Goal: Transaction & Acquisition: Purchase product/service

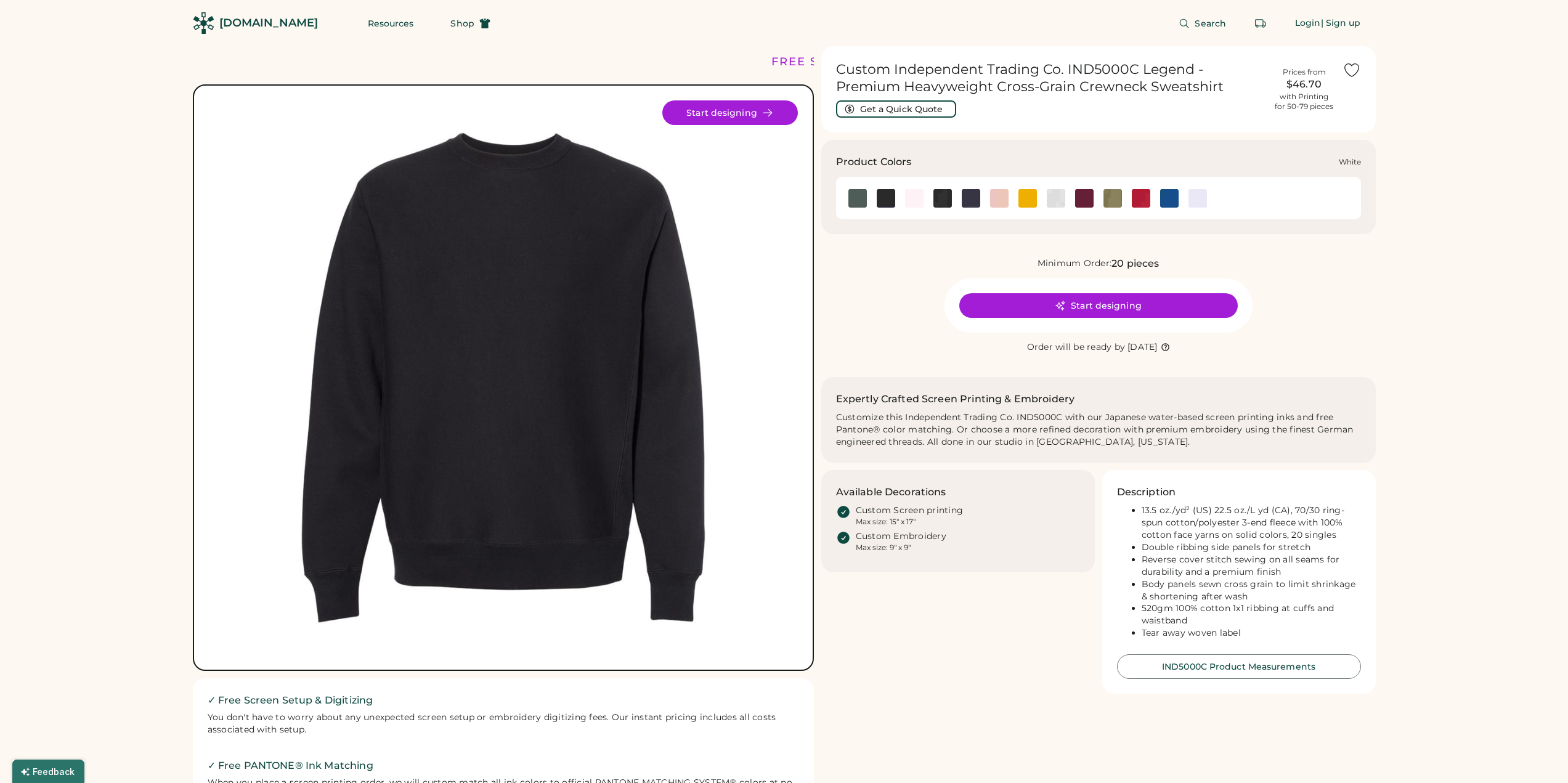
click at [1192, 201] on img at bounding box center [1198, 198] width 19 height 19
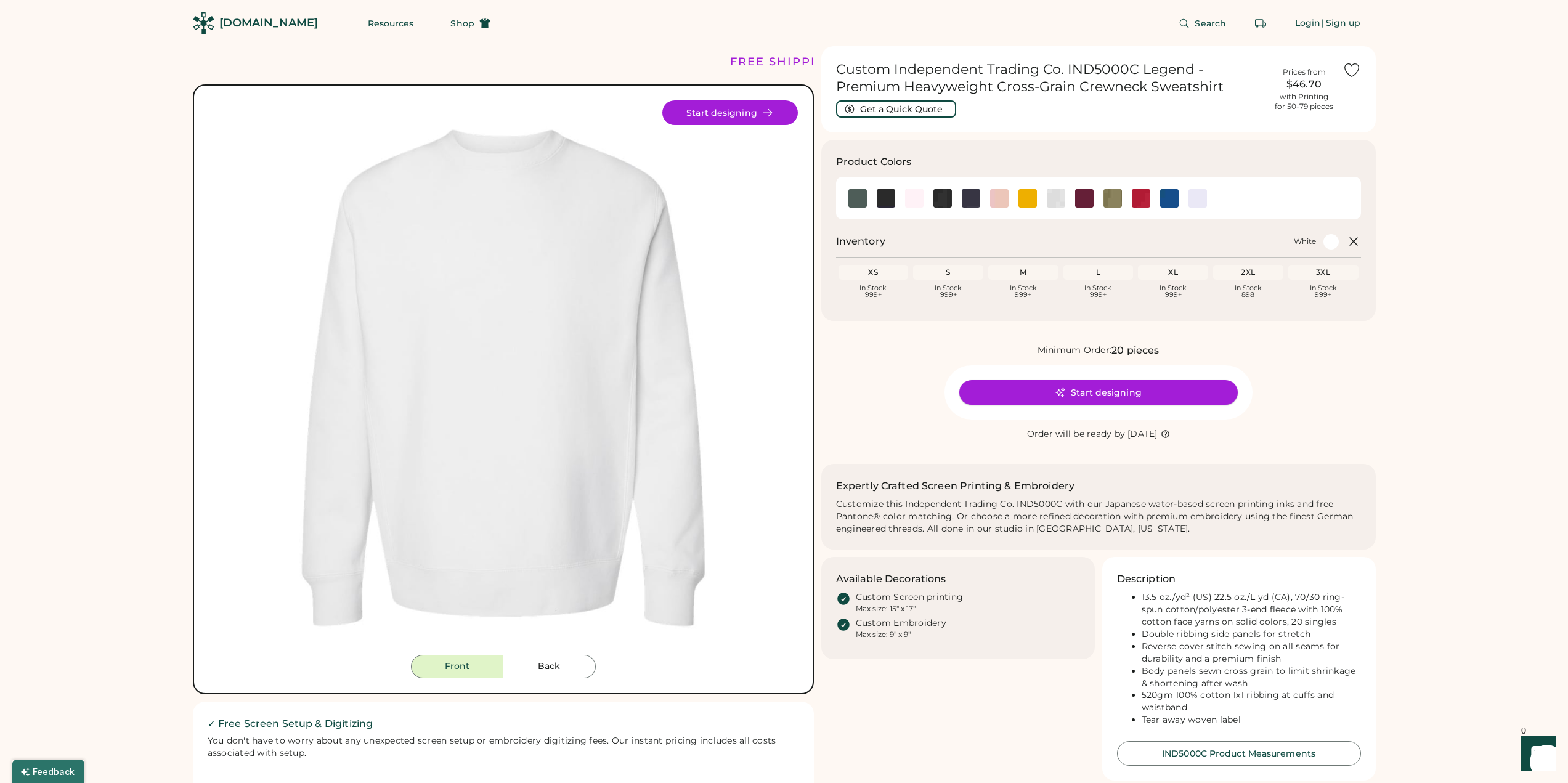
click at [1064, 383] on button "Start designing" at bounding box center [1098, 393] width 279 height 25
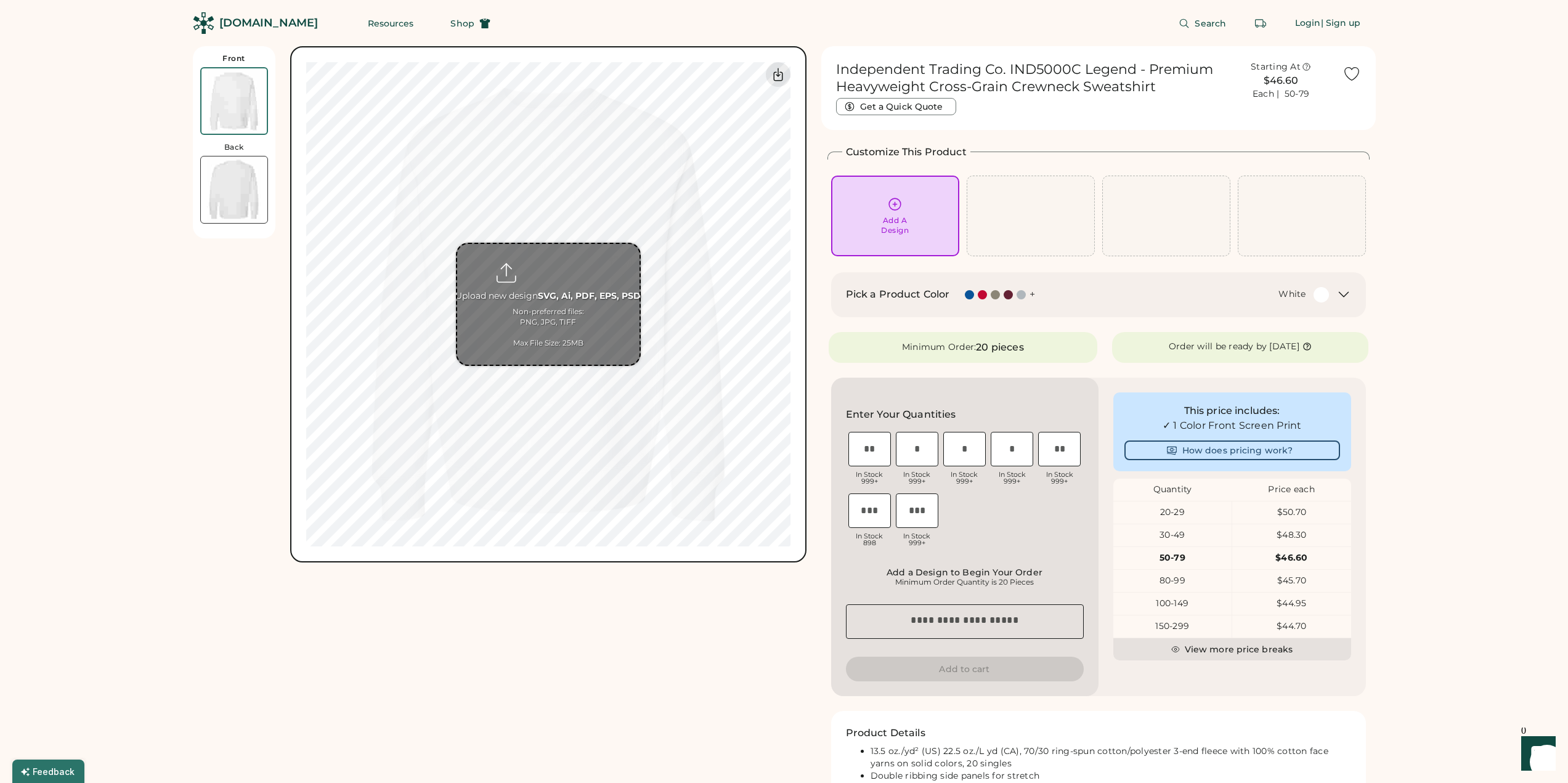
click at [554, 295] on input "file" at bounding box center [548, 305] width 182 height 121
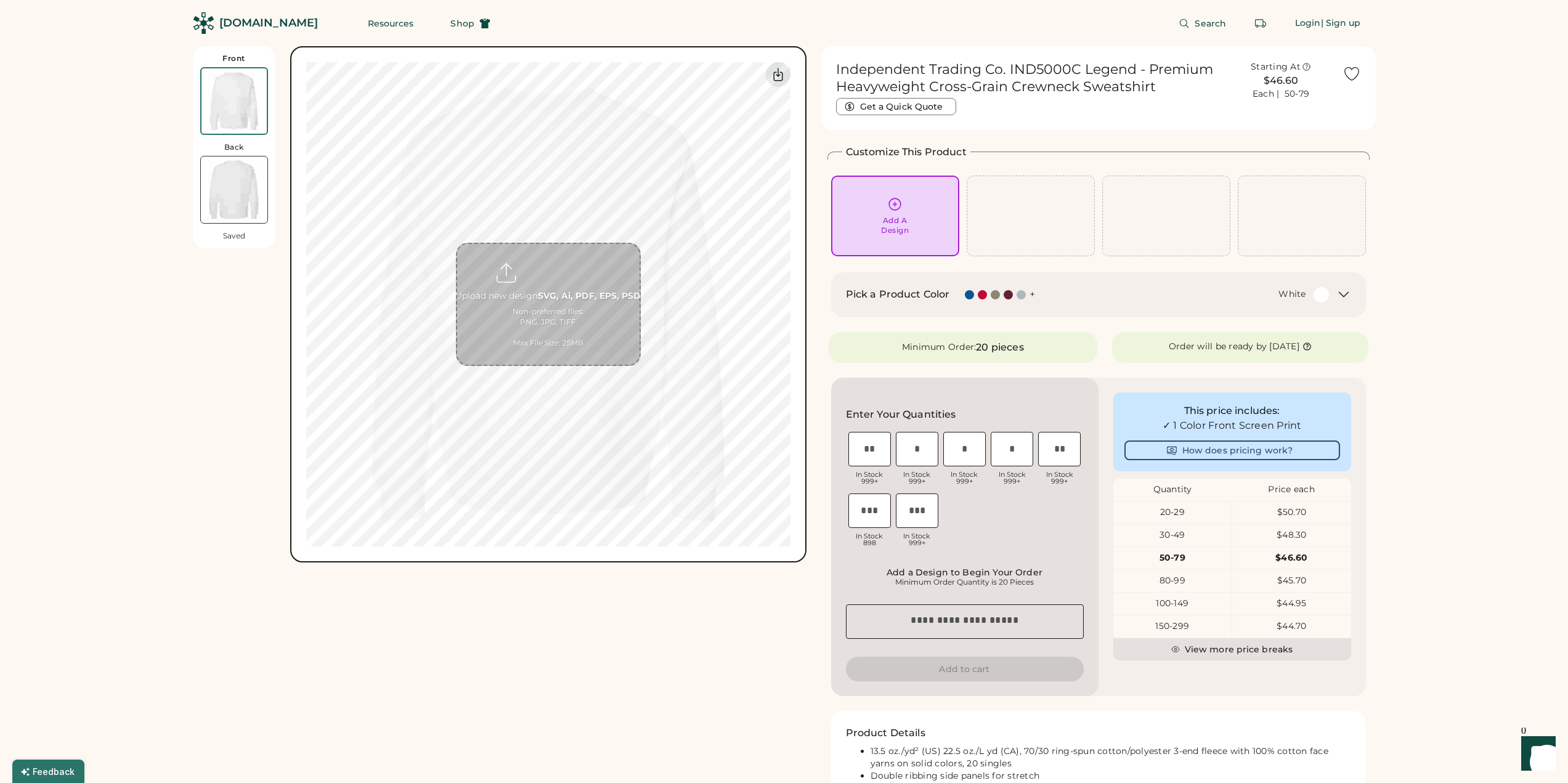
click at [484, 641] on div "Front Back Saved Upload new design SVG, Ai, PDF, EPS, PSD Non-preferred files: …" at bounding box center [500, 477] width 614 height 861
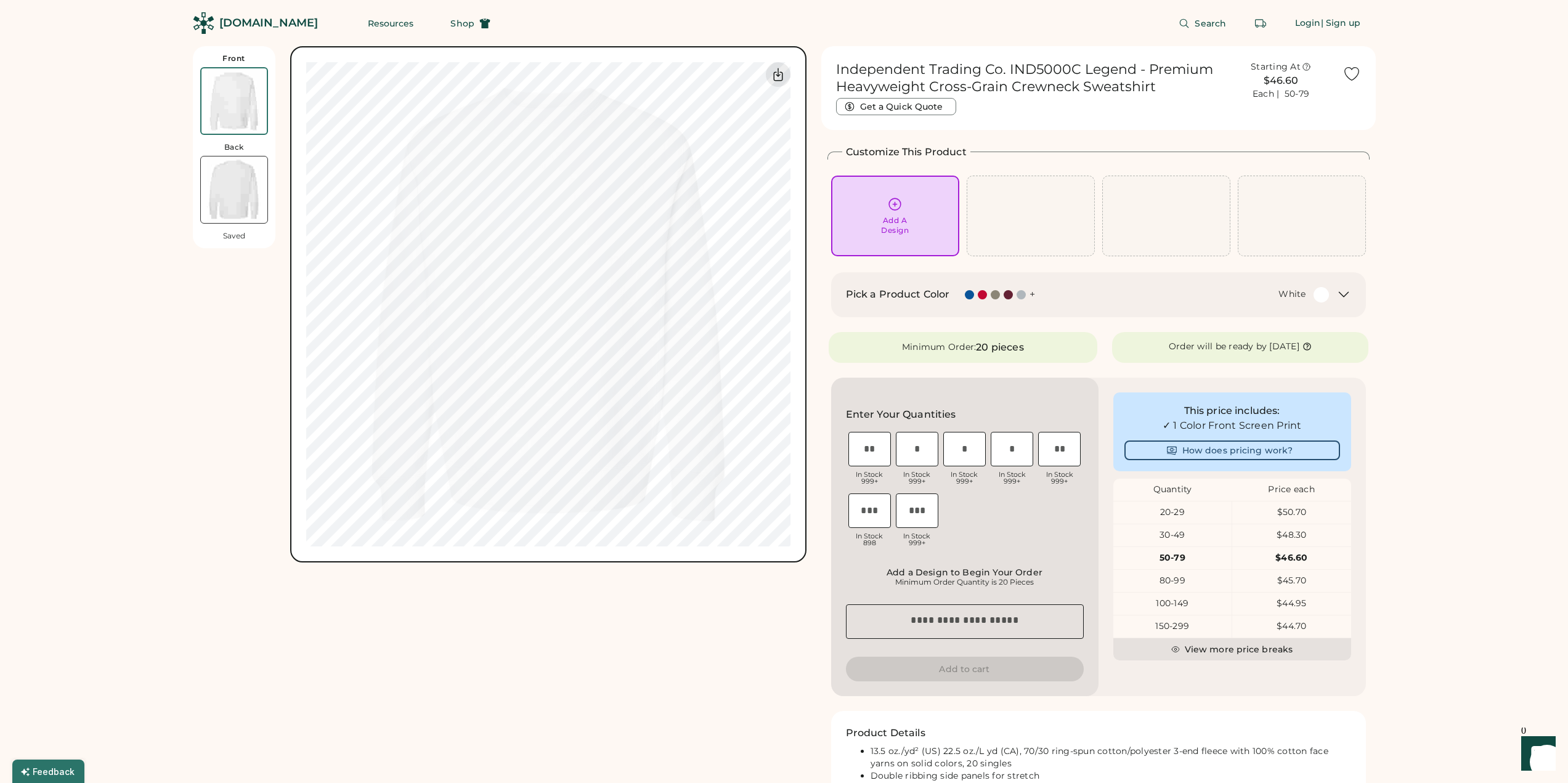
click at [1168, 508] on div "20-29" at bounding box center [1172, 513] width 119 height 12
click at [916, 227] on div "Add A Design" at bounding box center [895, 216] width 111 height 39
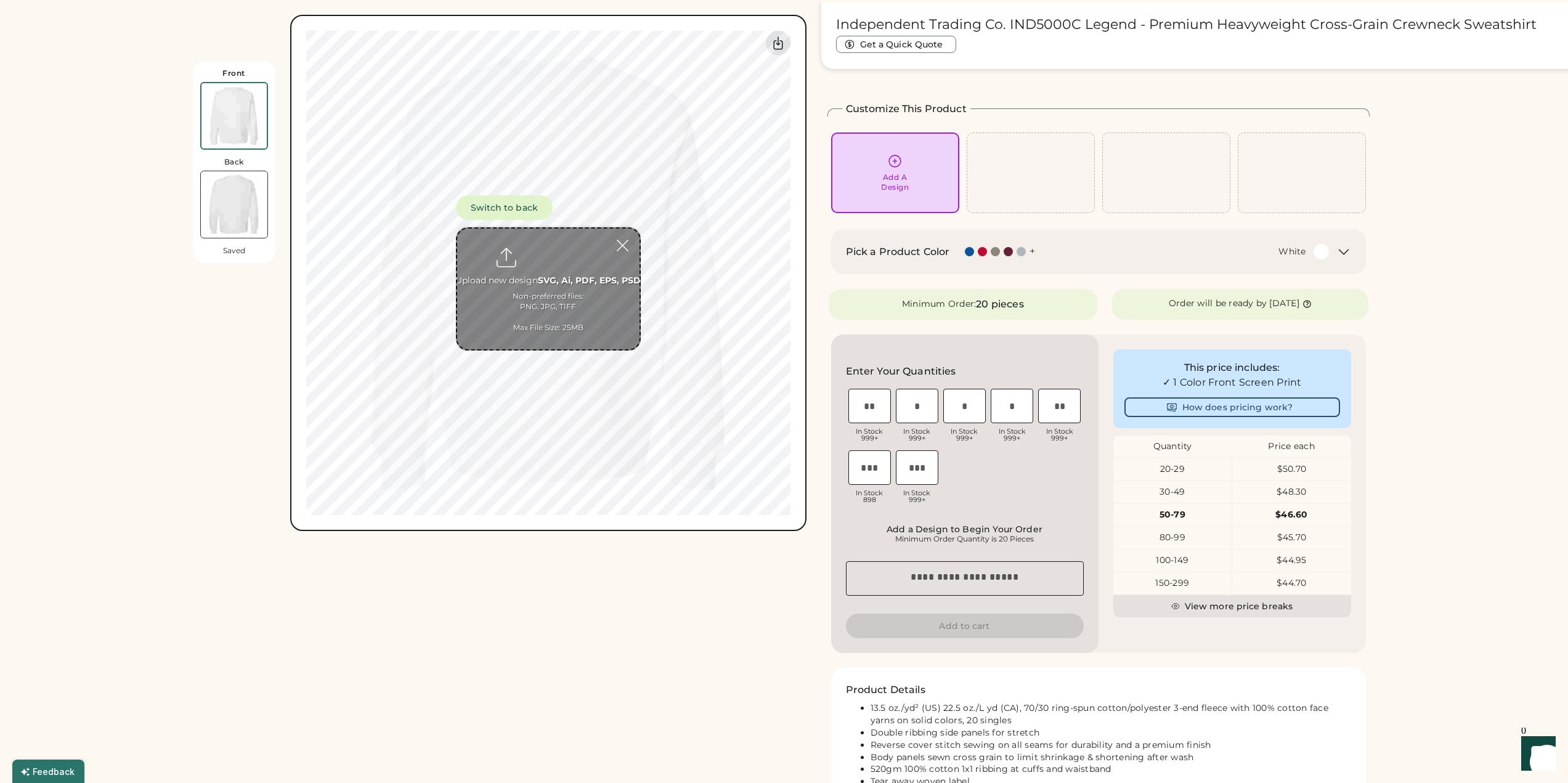
scroll to position [46, 0]
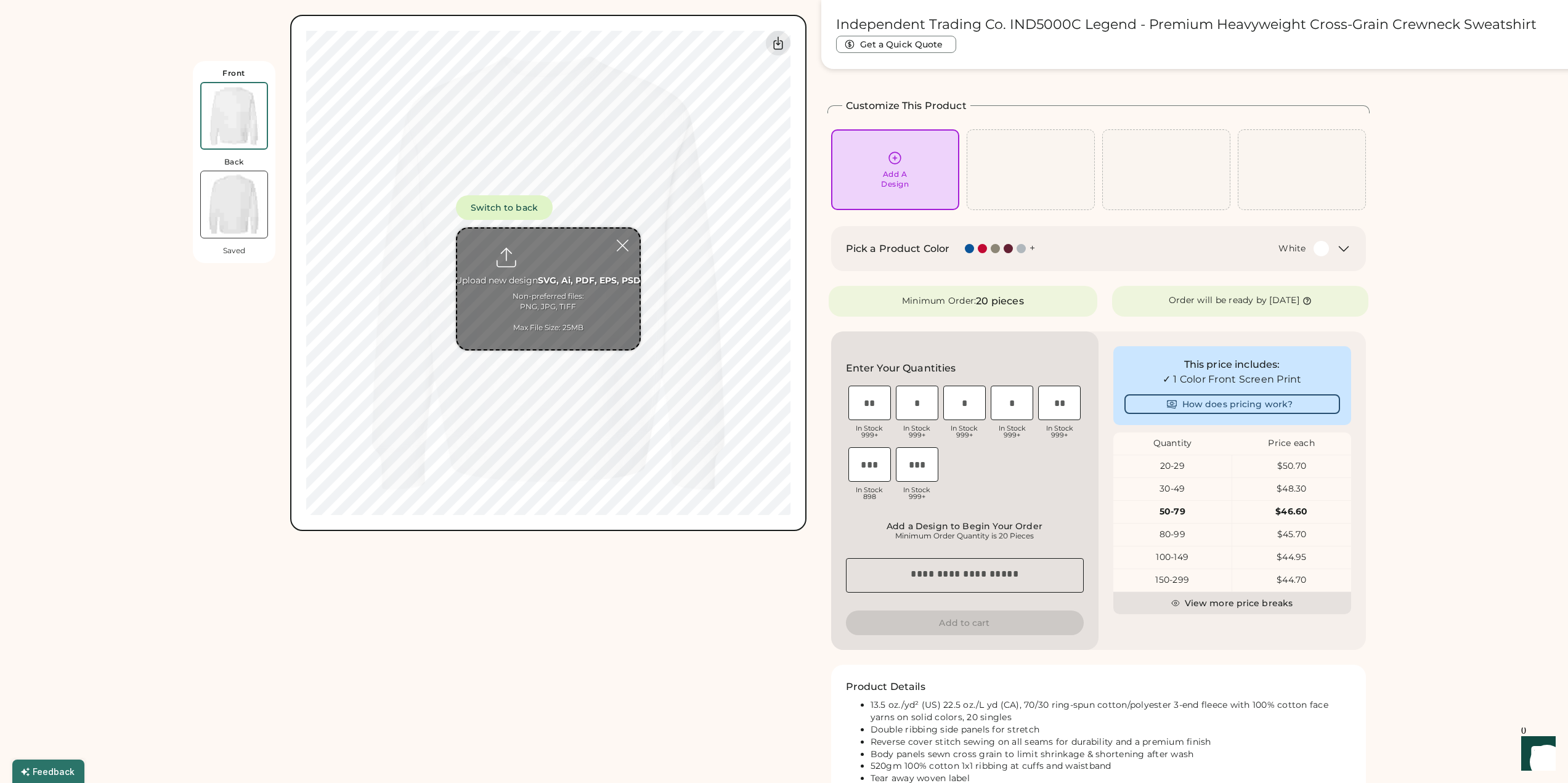
click at [562, 270] on input "file" at bounding box center [548, 289] width 182 height 121
type input "**********"
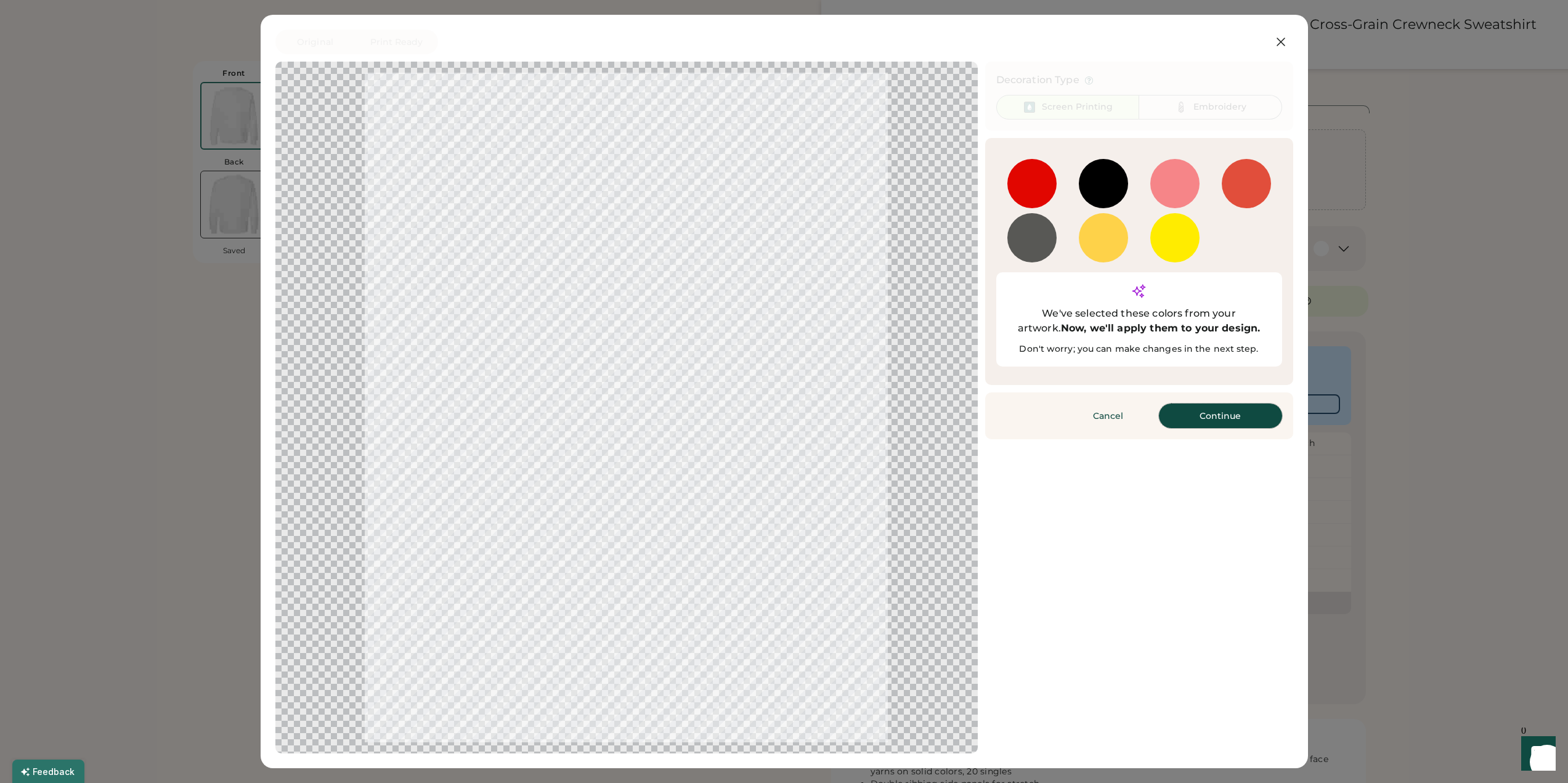
click at [1210, 404] on button "Continue" at bounding box center [1221, 416] width 123 height 25
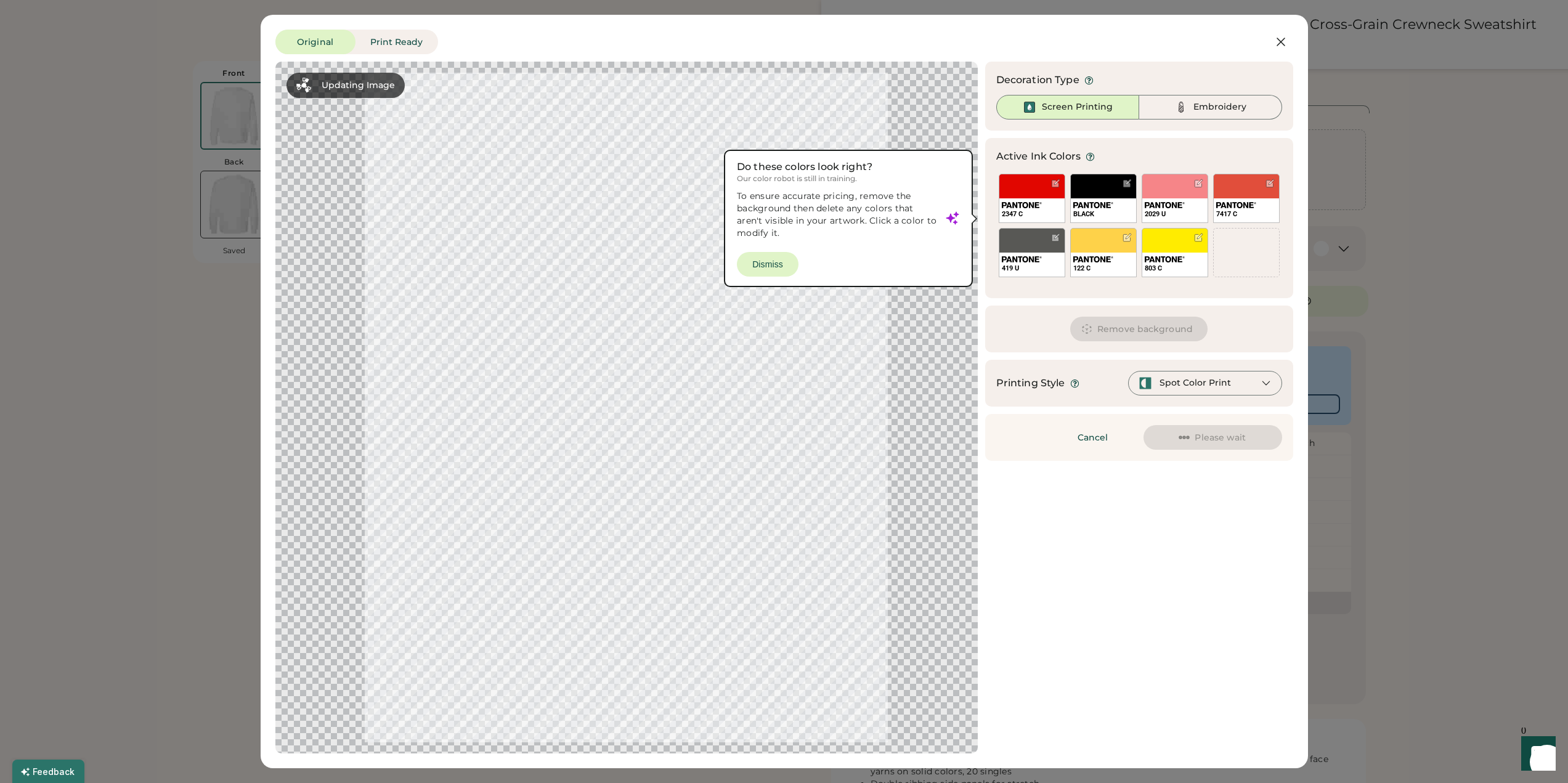
click at [1190, 576] on div "Updating Image Approximated print result with active ink colors. Designs are re…" at bounding box center [784, 408] width 1018 height 692
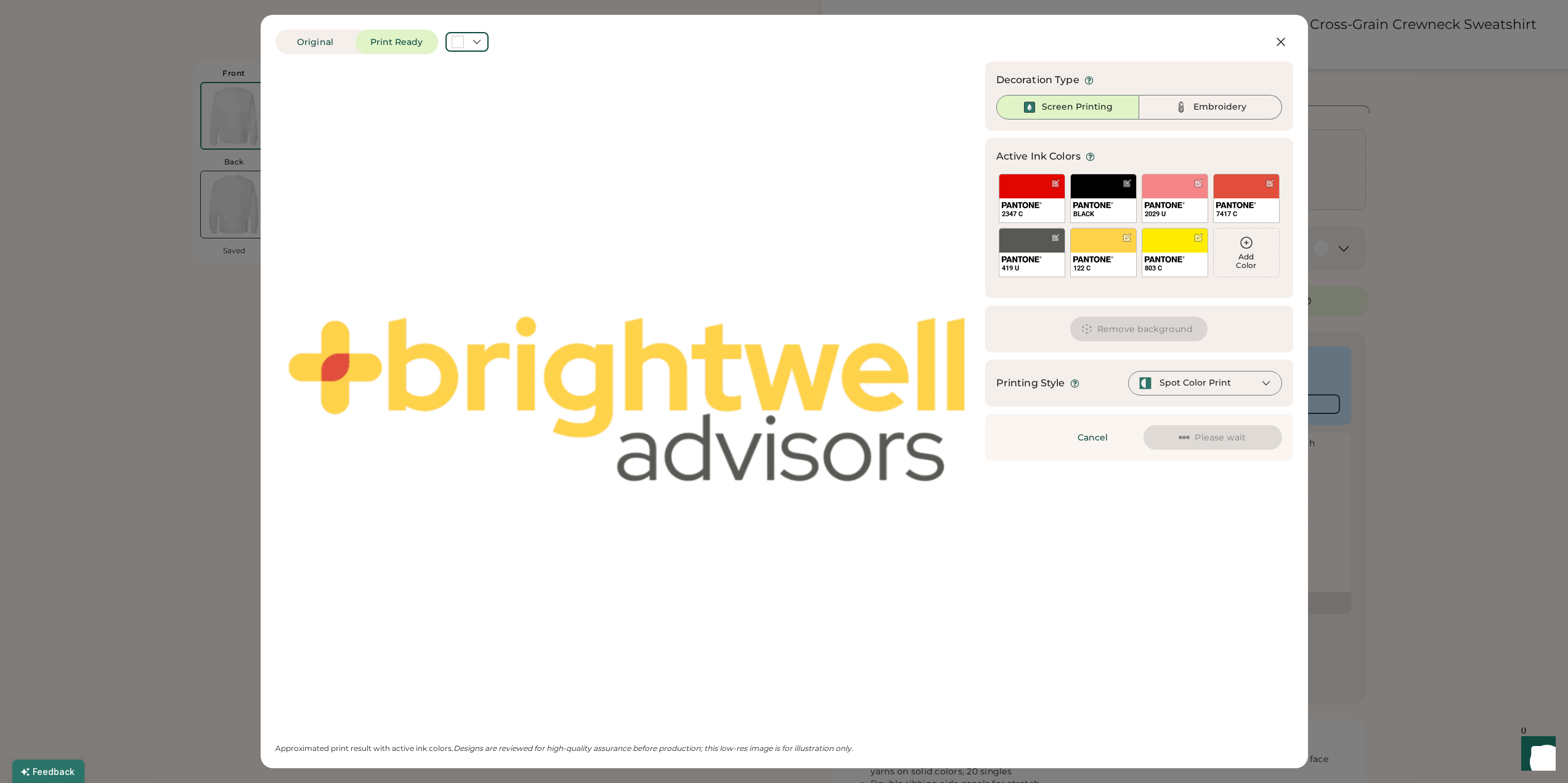
click at [1135, 540] on div "Updating Image Approximated print result with active ink colors. Designs are re…" at bounding box center [784, 408] width 1018 height 692
click at [1232, 108] on div "Embroidery" at bounding box center [1220, 107] width 53 height 12
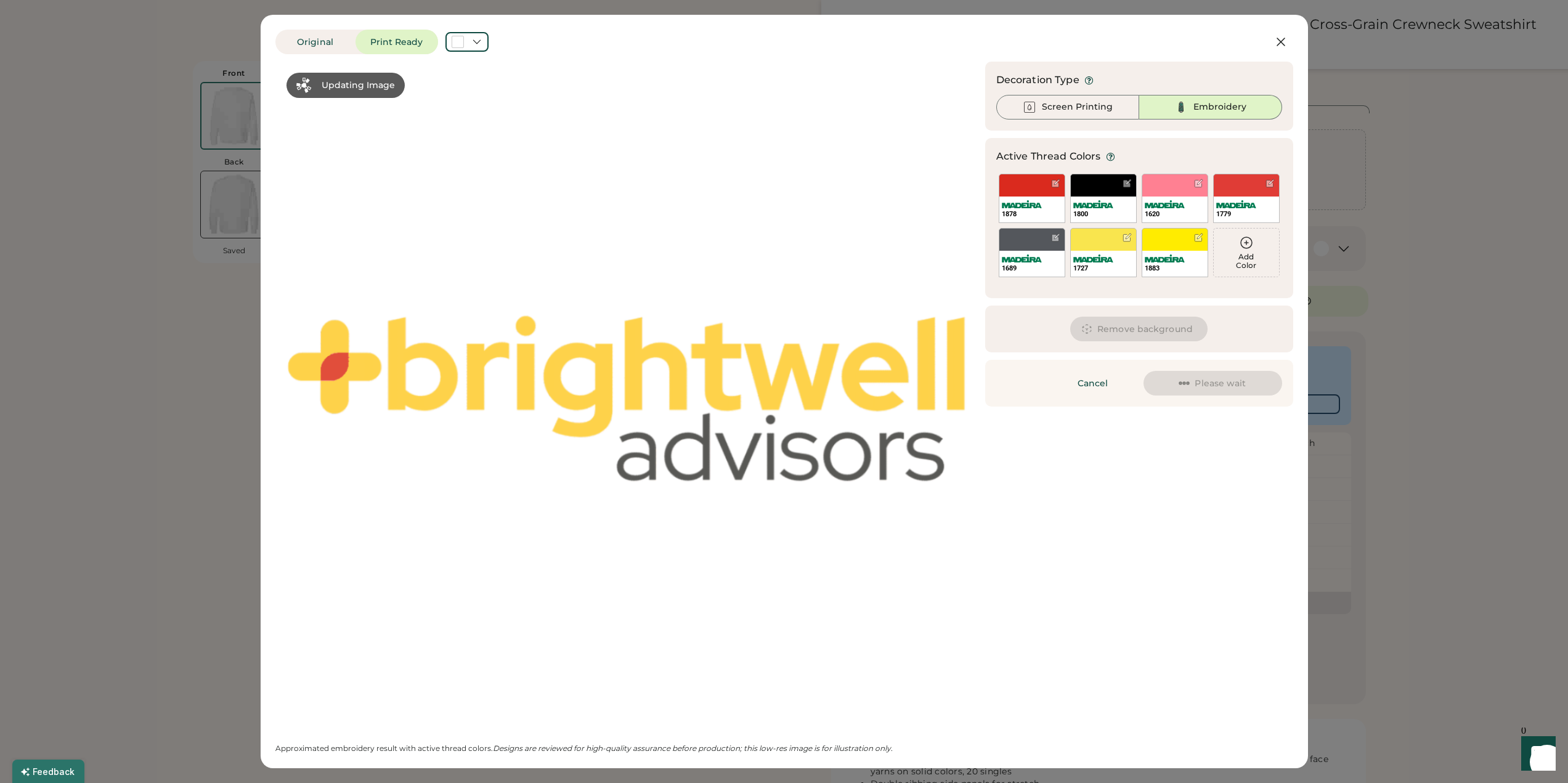
click at [676, 367] on div at bounding box center [626, 399] width 680 height 652
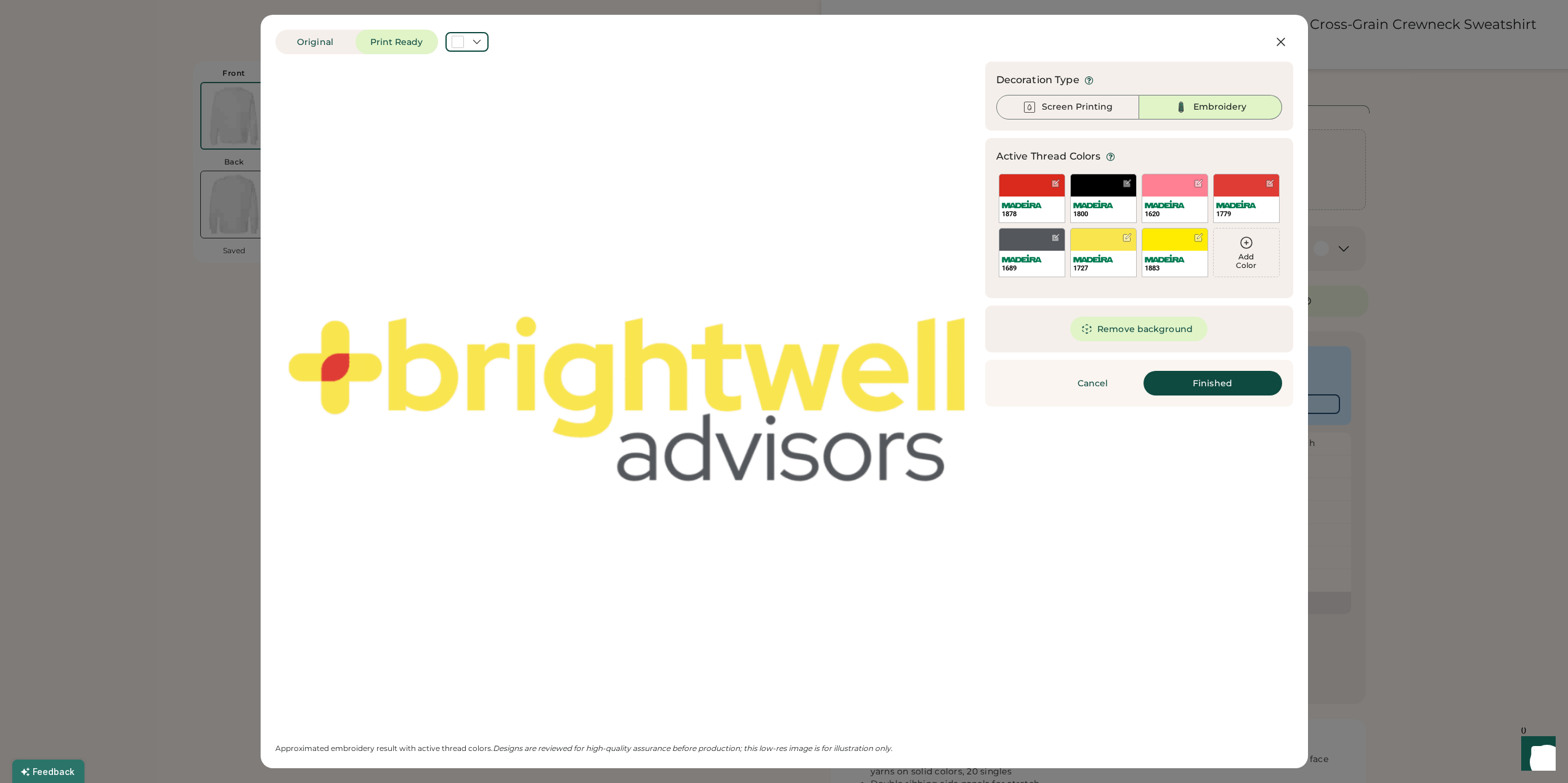
click at [1124, 482] on div "Updating Image Approximated embroidery result with active thread colors. Design…" at bounding box center [784, 408] width 1018 height 692
click at [1128, 239] on div at bounding box center [1127, 237] width 9 height 9
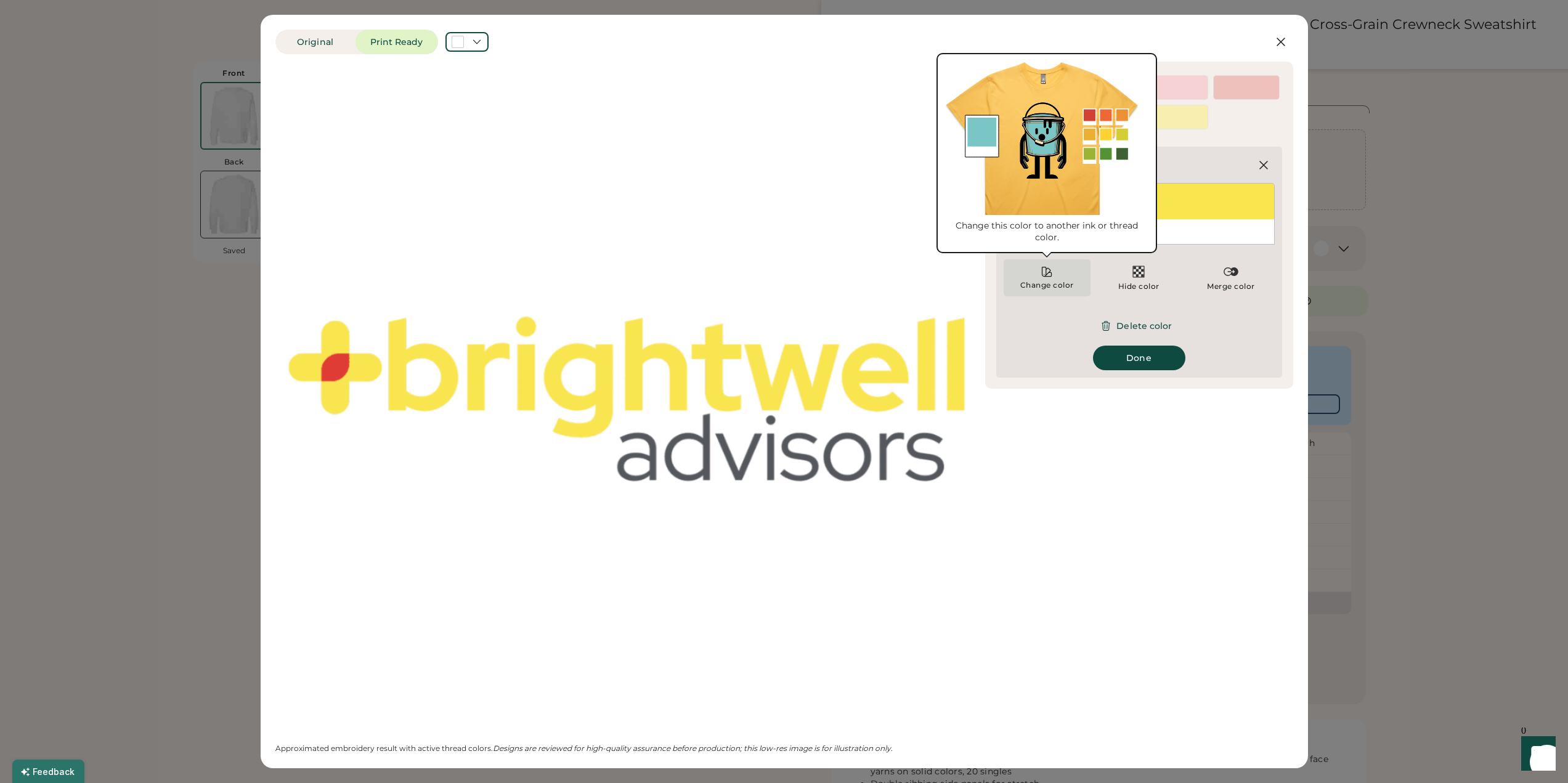
click at [1048, 288] on div "Change color" at bounding box center [1047, 285] width 55 height 10
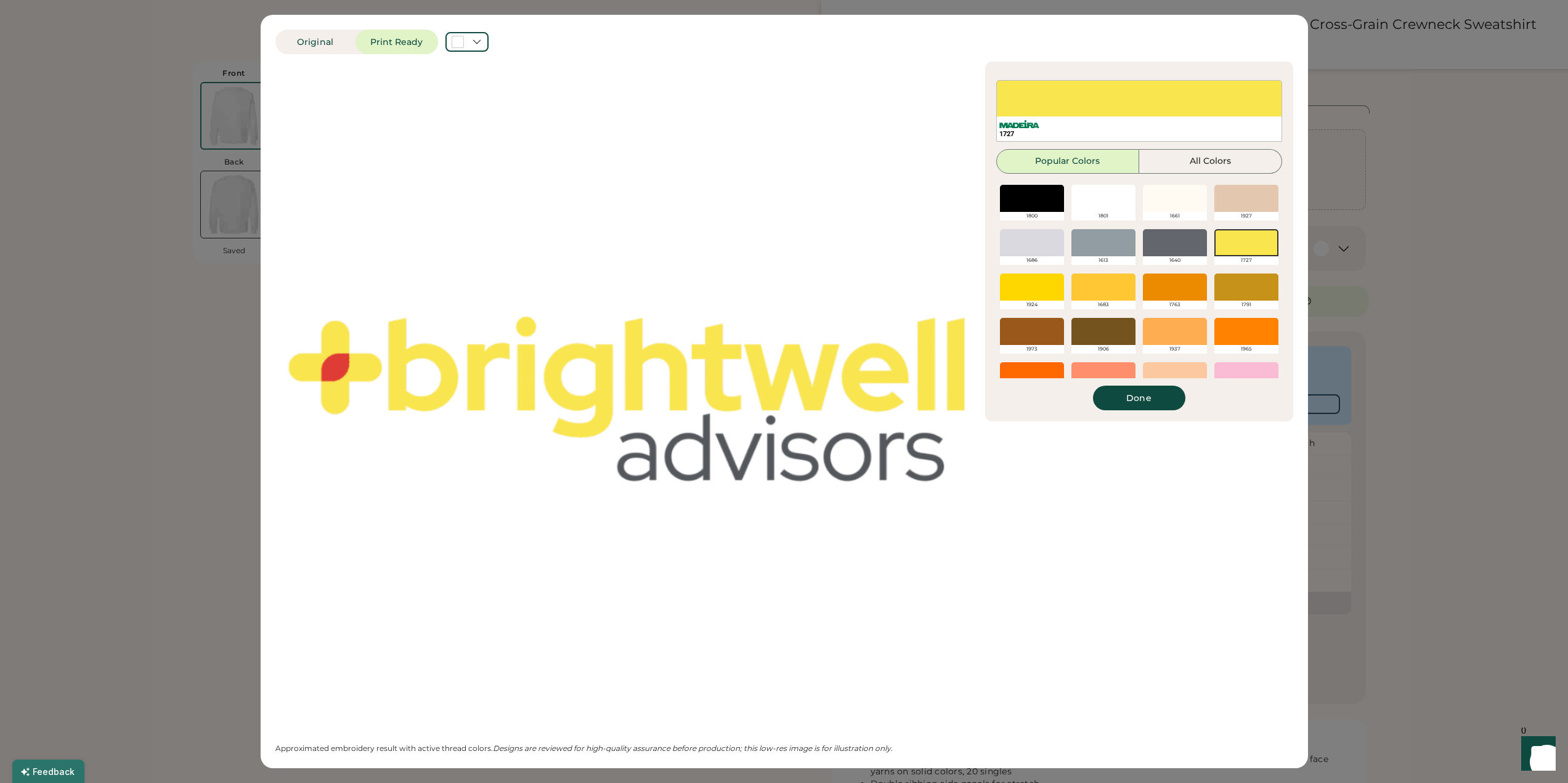
click at [1091, 286] on div at bounding box center [1103, 287] width 64 height 27
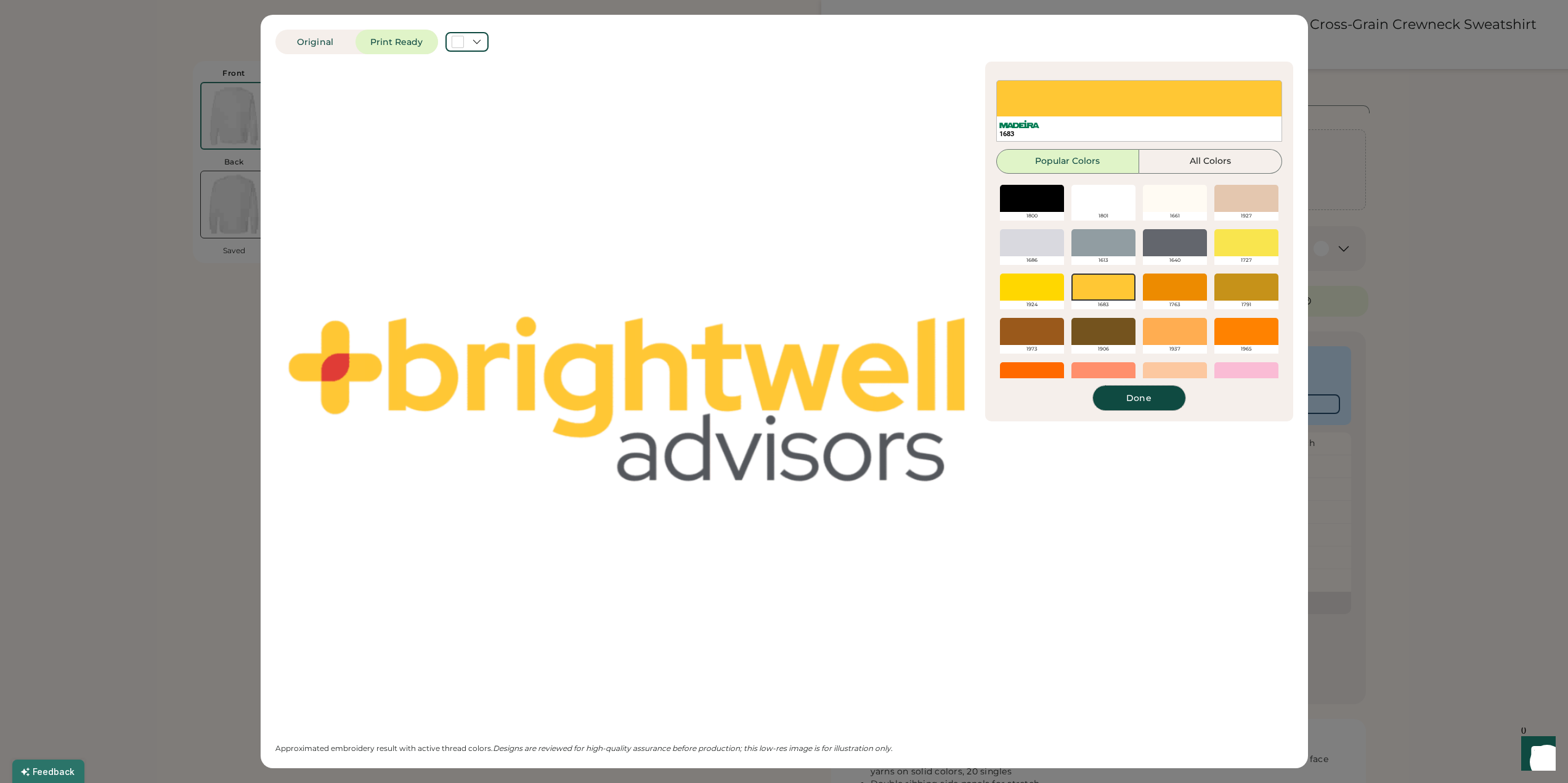
click at [1158, 394] on button "Done" at bounding box center [1139, 398] width 92 height 25
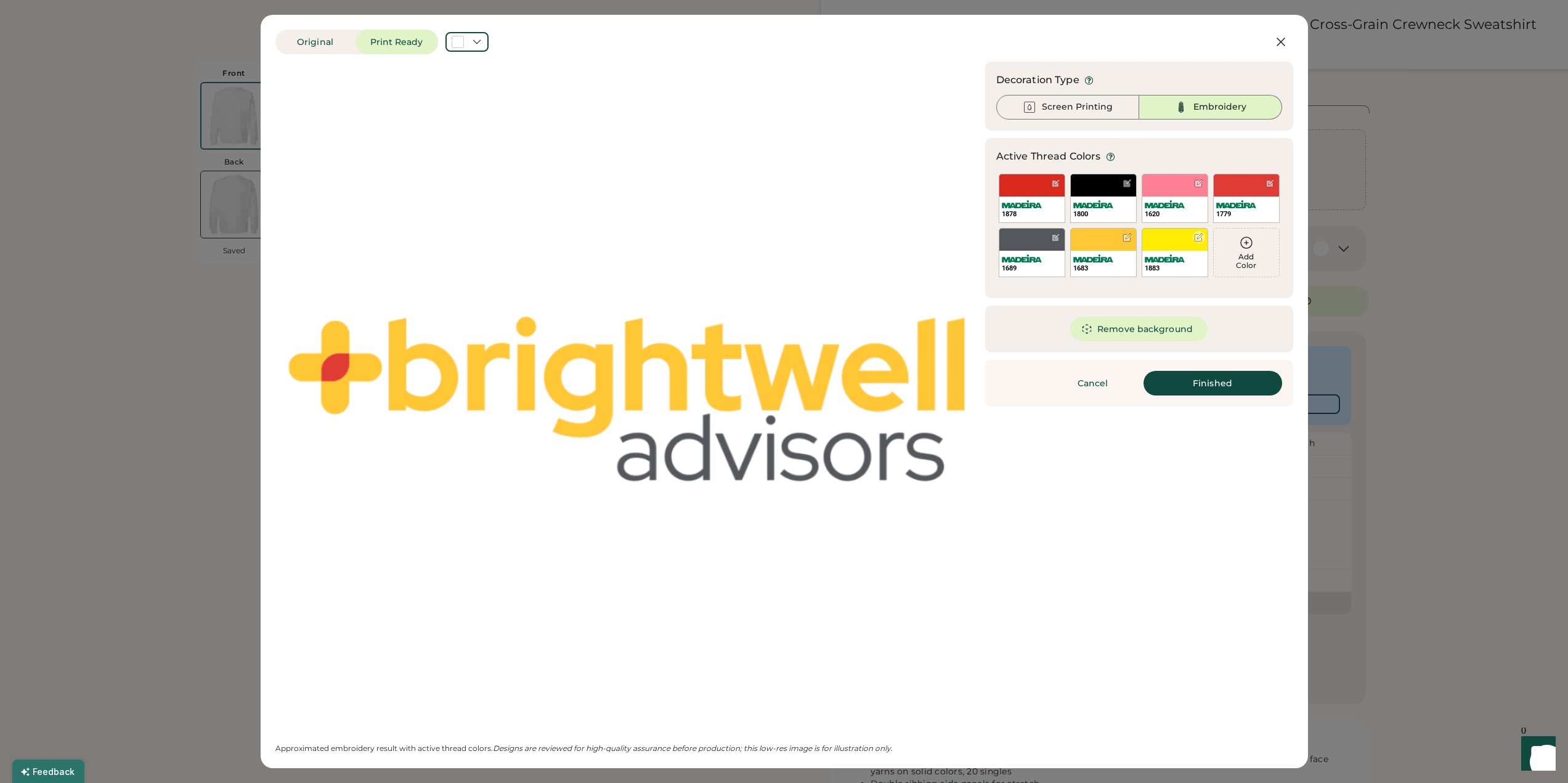
click at [1172, 246] on div "1883" at bounding box center [1175, 253] width 67 height 50
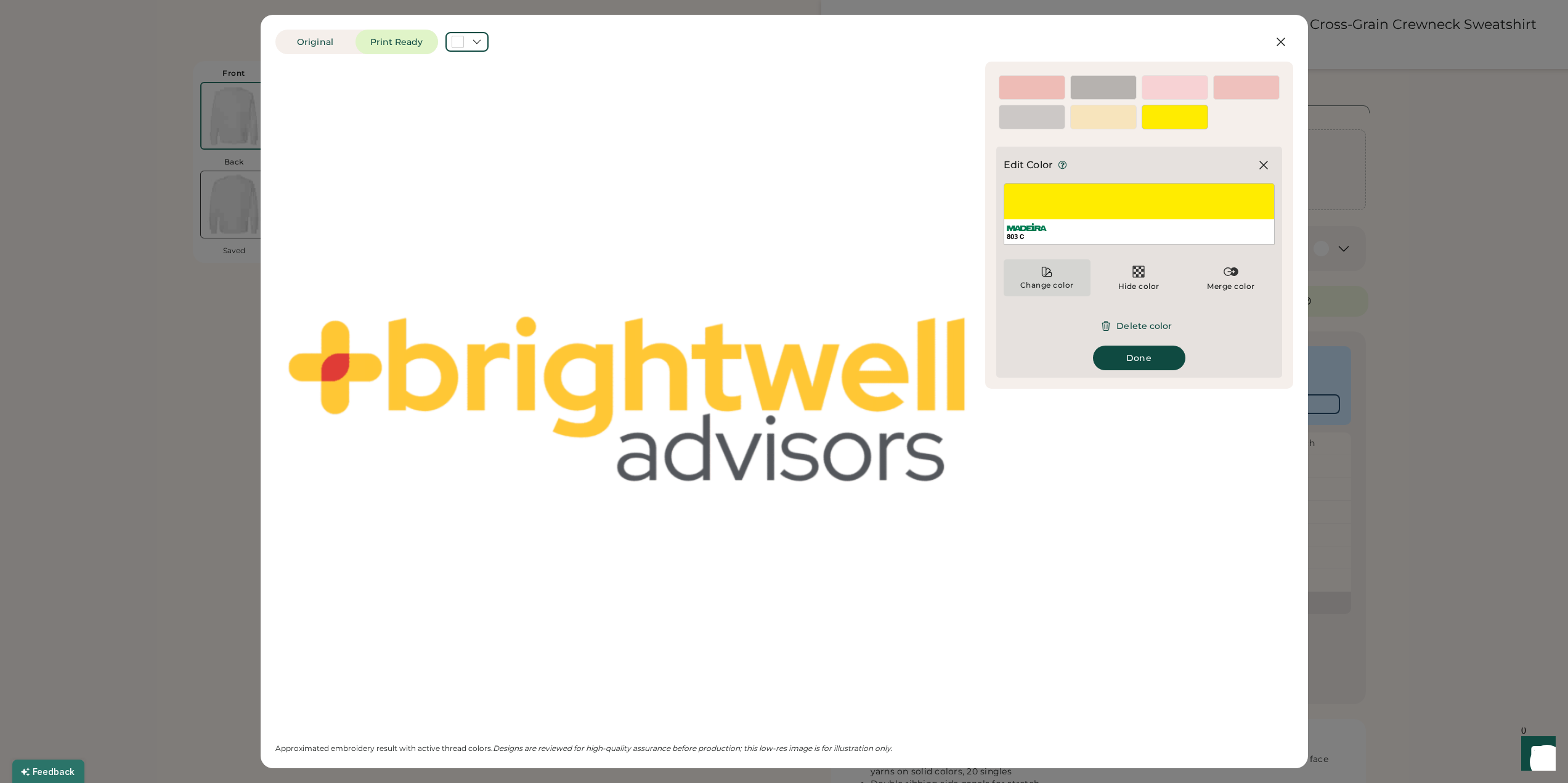
click at [1046, 277] on icon at bounding box center [1047, 272] width 12 height 12
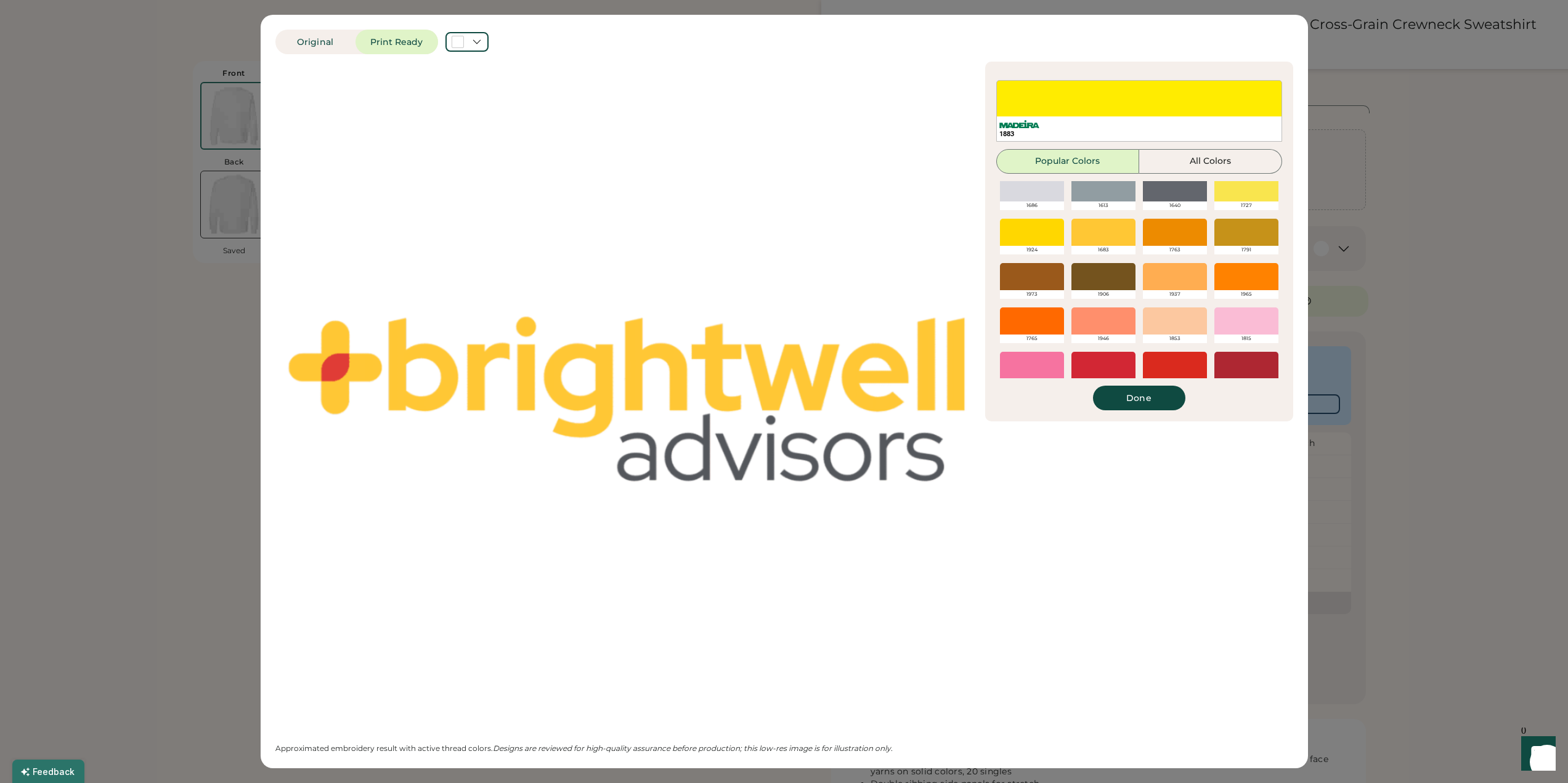
scroll to position [123, 0]
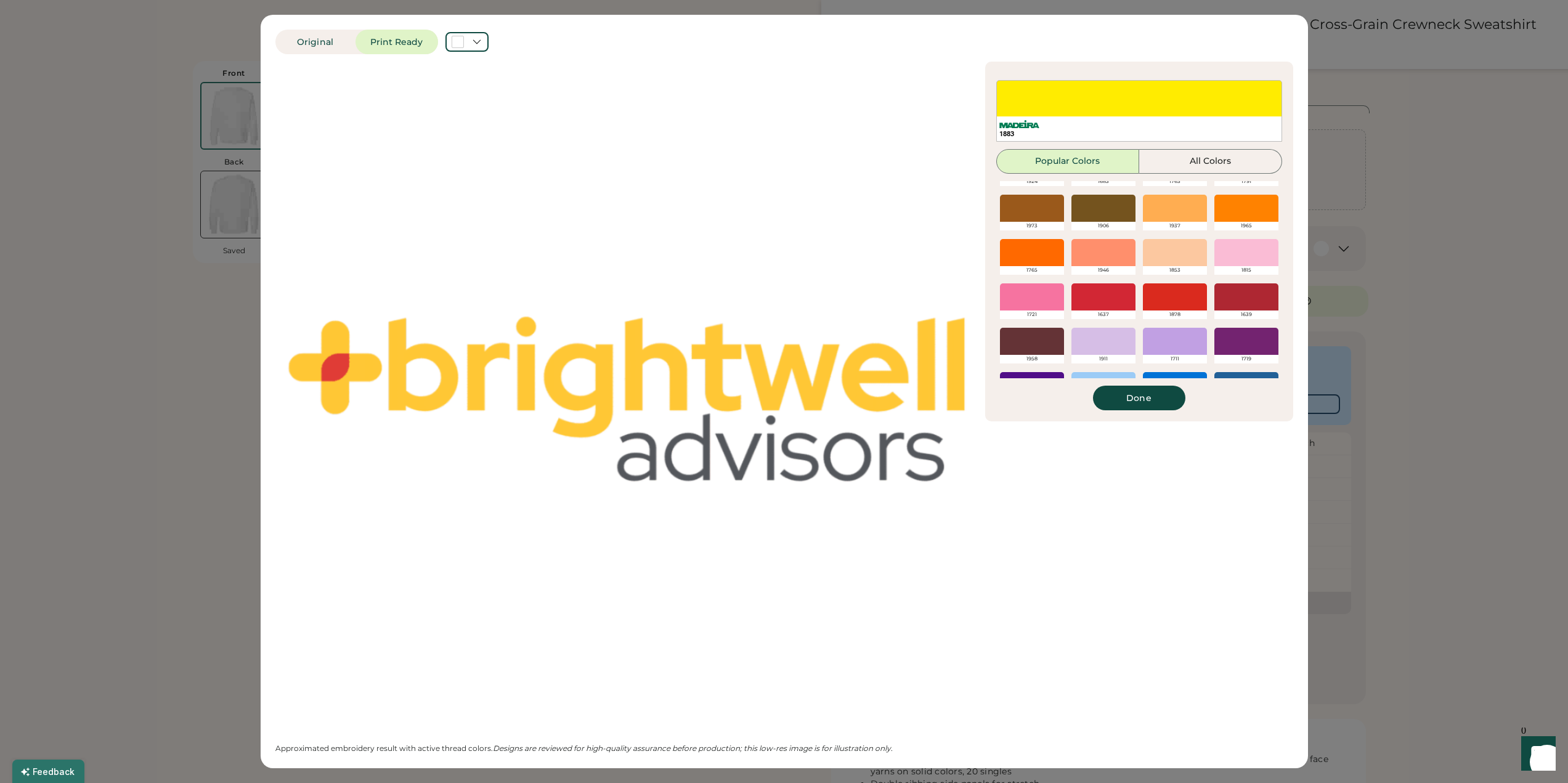
click at [1159, 255] on div at bounding box center [1174, 252] width 64 height 27
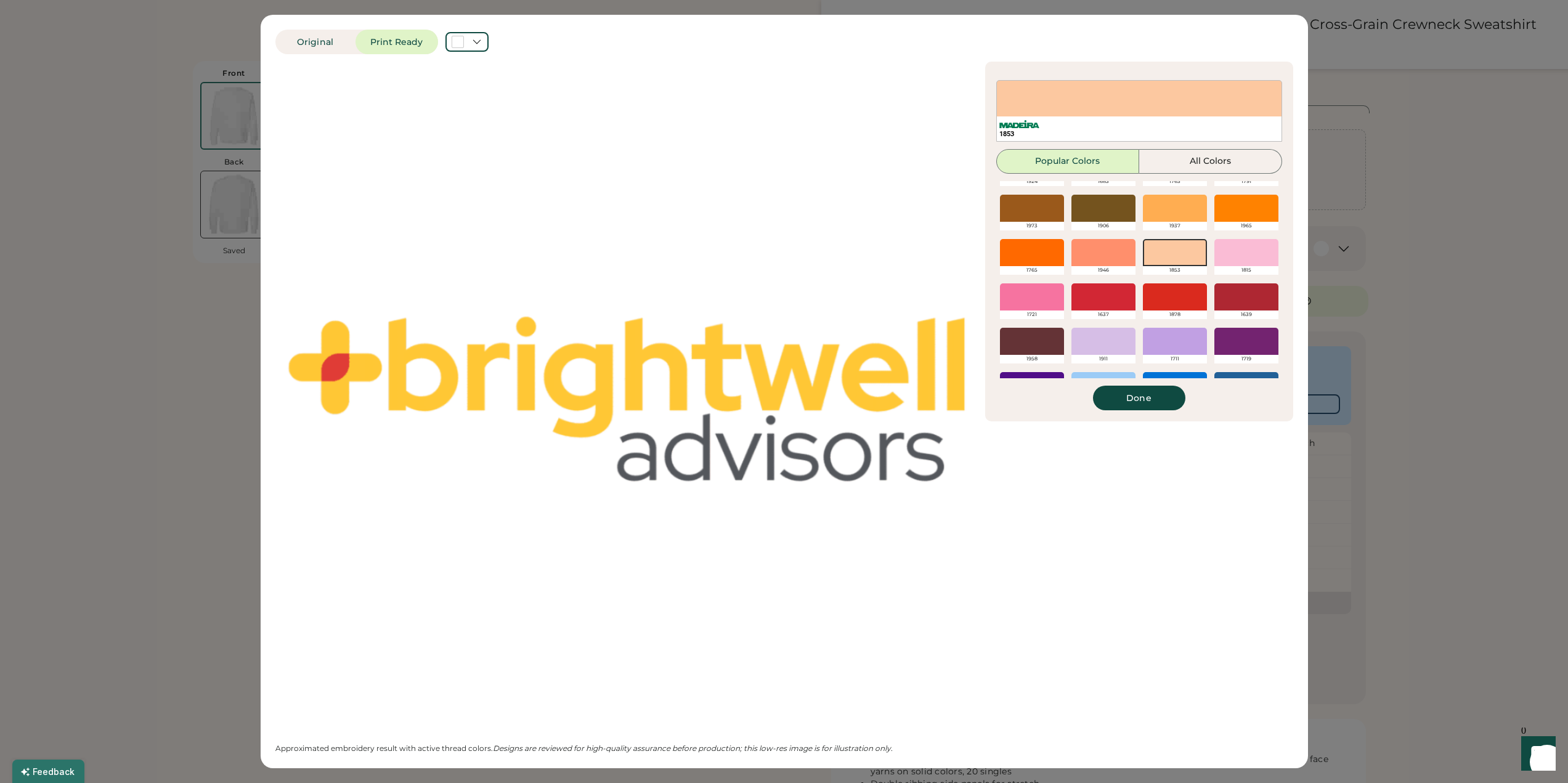
scroll to position [0, 0]
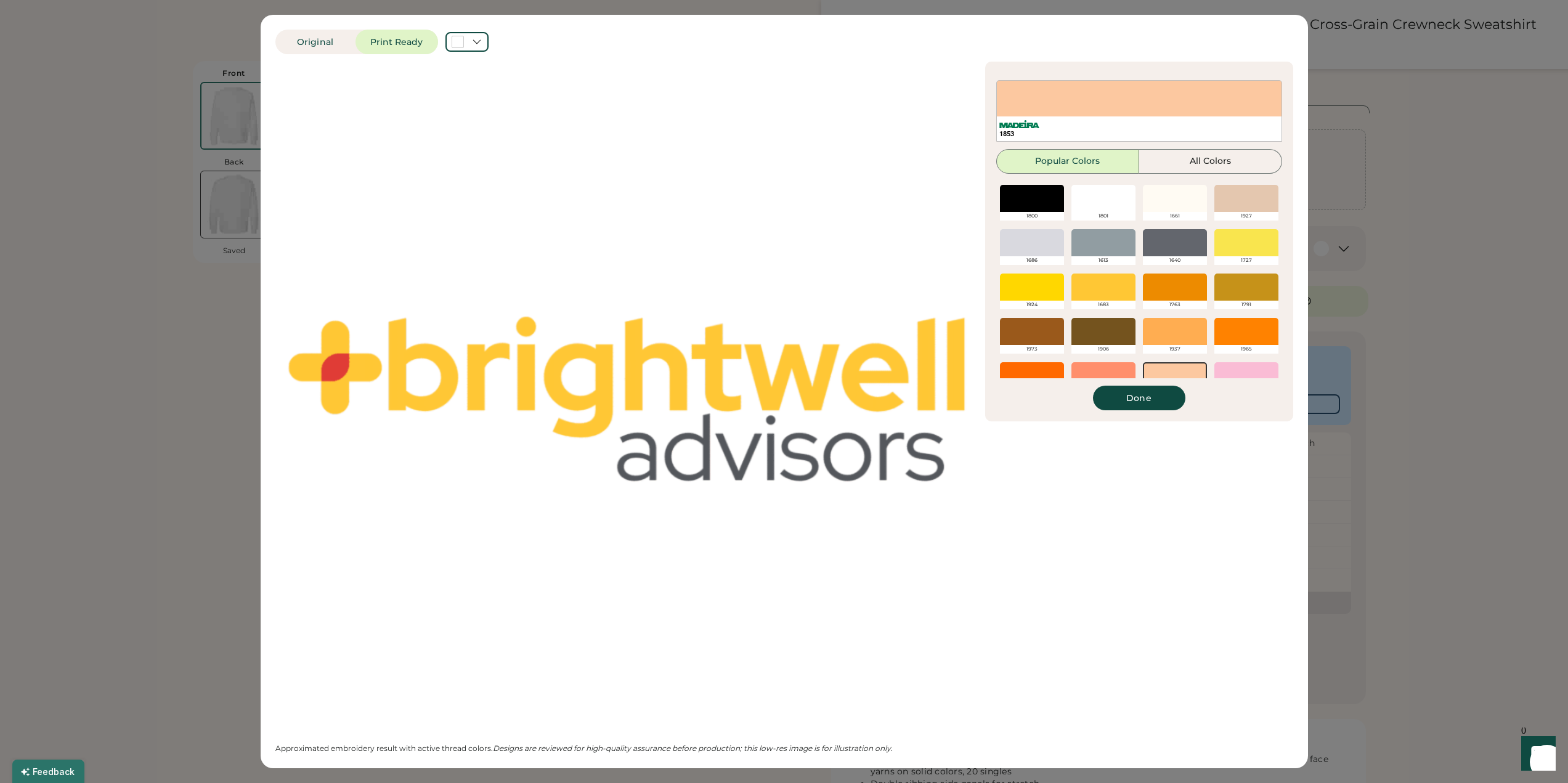
click at [1099, 202] on div at bounding box center [1103, 198] width 64 height 27
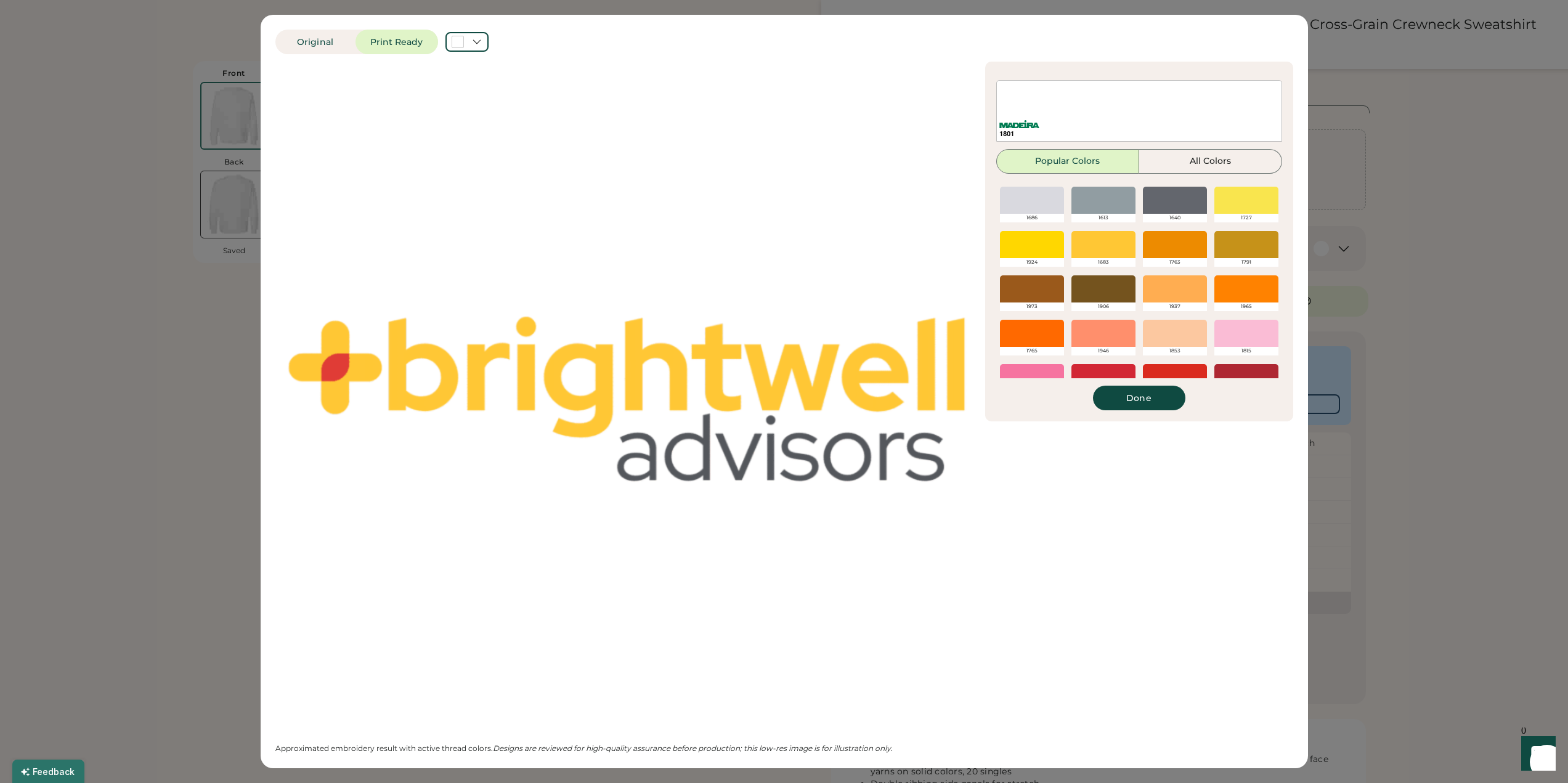
scroll to position [62, 0]
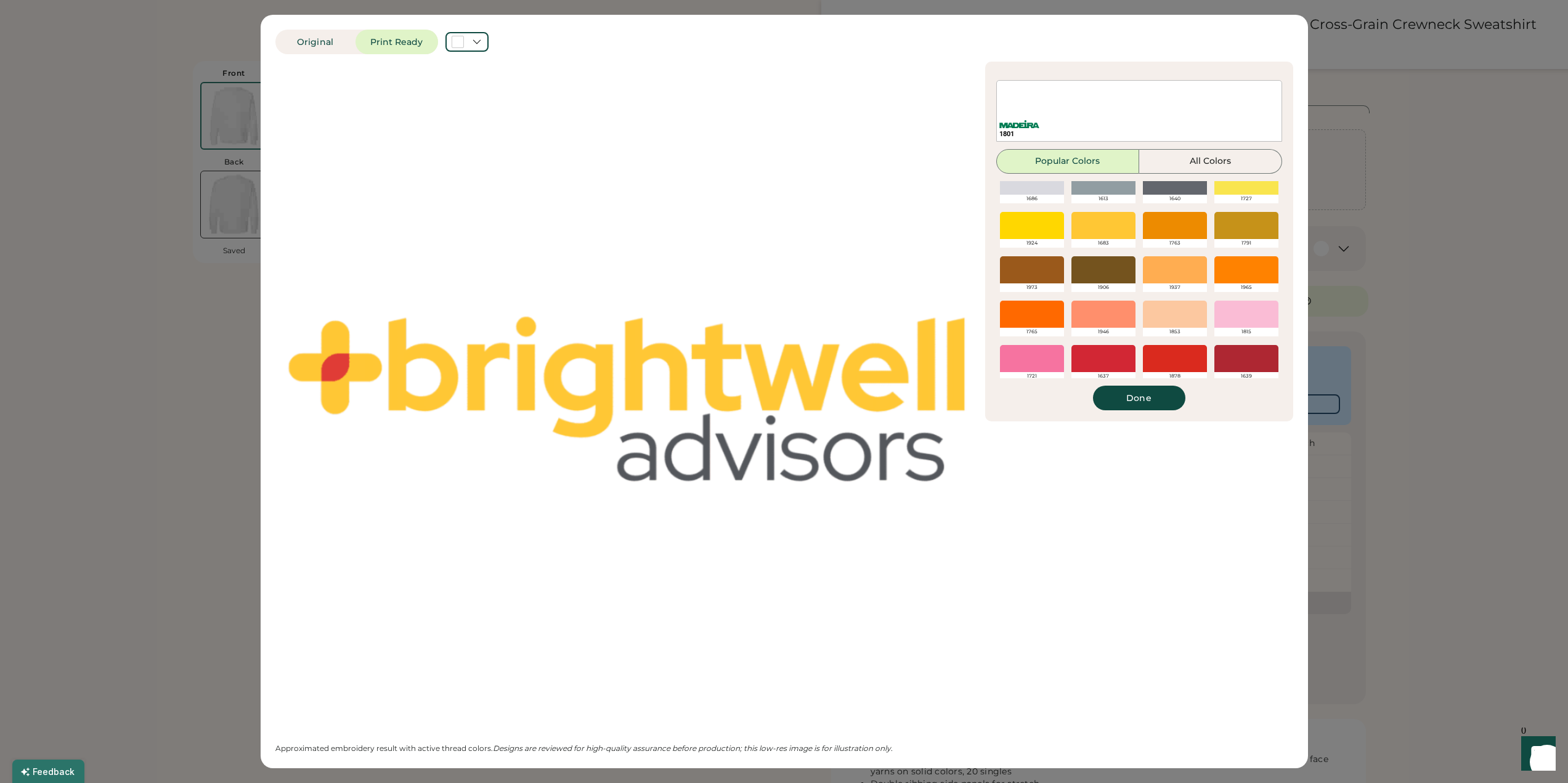
click at [1104, 221] on div at bounding box center [1103, 225] width 64 height 27
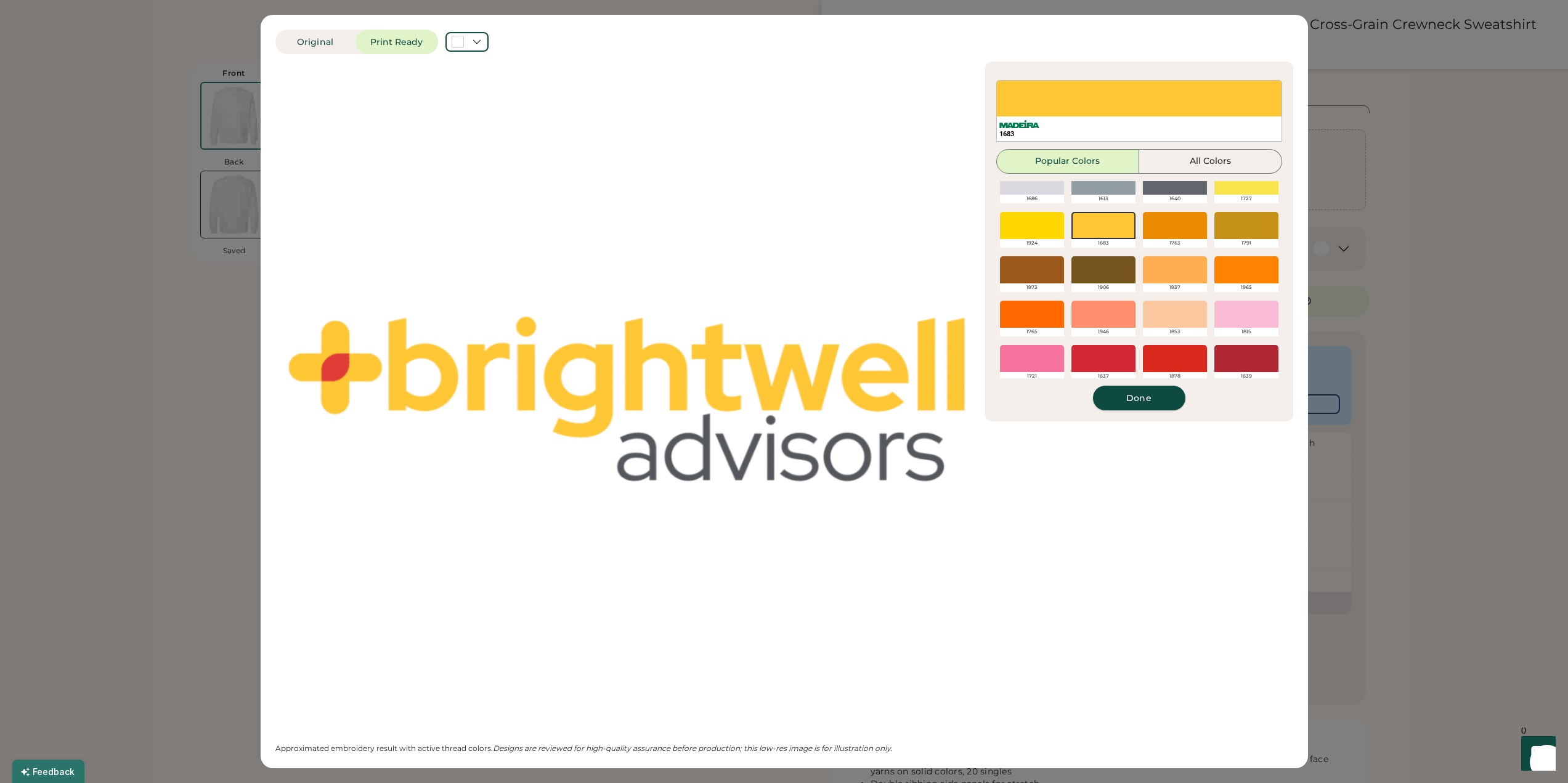
click at [1154, 393] on button "Done" at bounding box center [1139, 398] width 92 height 25
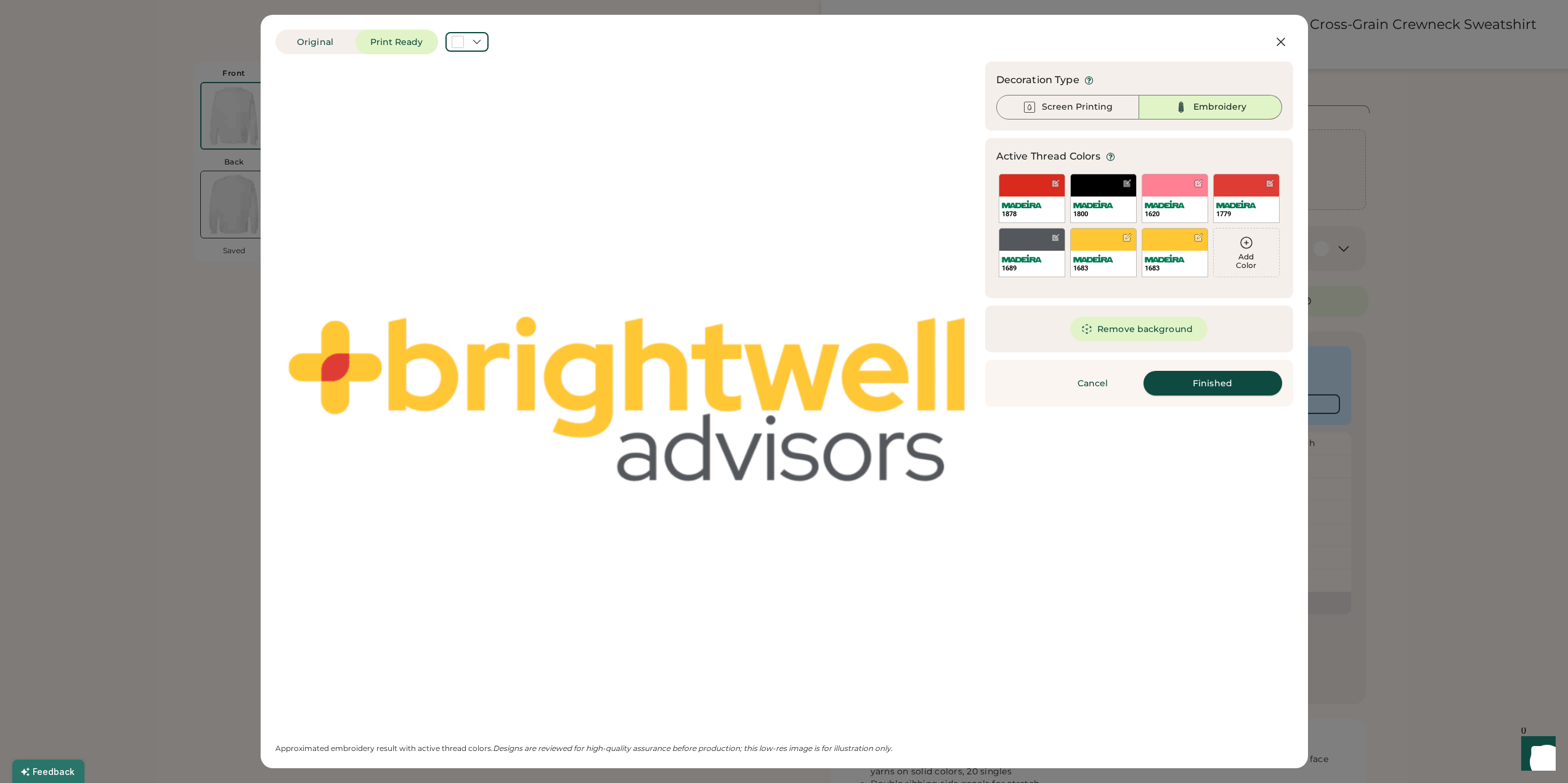
scroll to position [0, 0]
click at [1110, 155] on icon at bounding box center [1110, 156] width 9 height 9
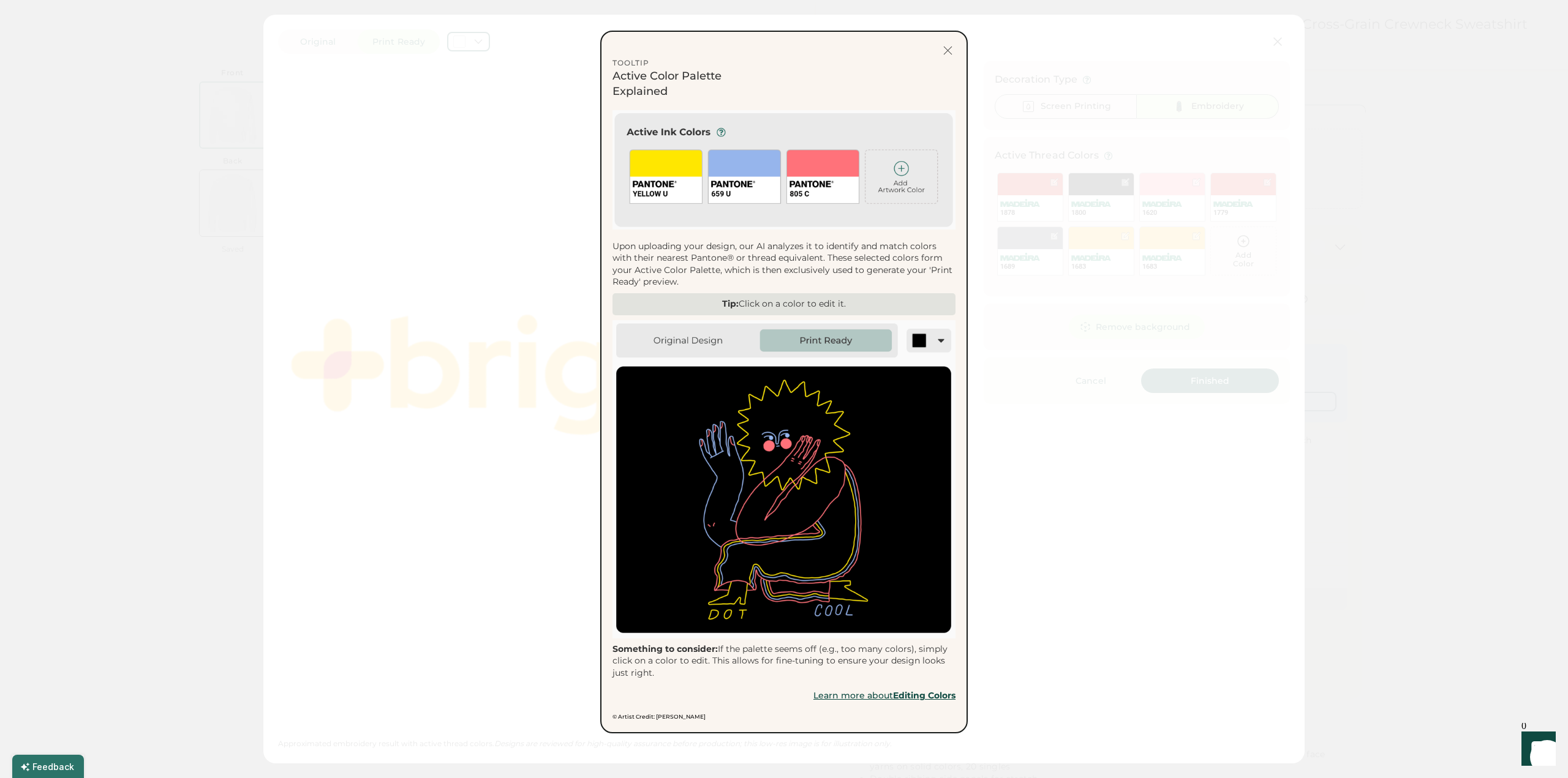
click at [729, 263] on div "Upon uploading your design, our AI analyzes it to identify and match colors wit…" at bounding box center [784, 265] width 343 height 48
click at [665, 256] on div "Upon uploading your design, our AI analyzes it to identify and match colors wit…" at bounding box center [784, 265] width 343 height 48
click at [660, 266] on div "Upon uploading your design, our AI analyzes it to identify and match colors wit…" at bounding box center [784, 265] width 343 height 48
click at [707, 339] on img at bounding box center [784, 479] width 343 height 319
click at [814, 337] on img at bounding box center [784, 479] width 343 height 319
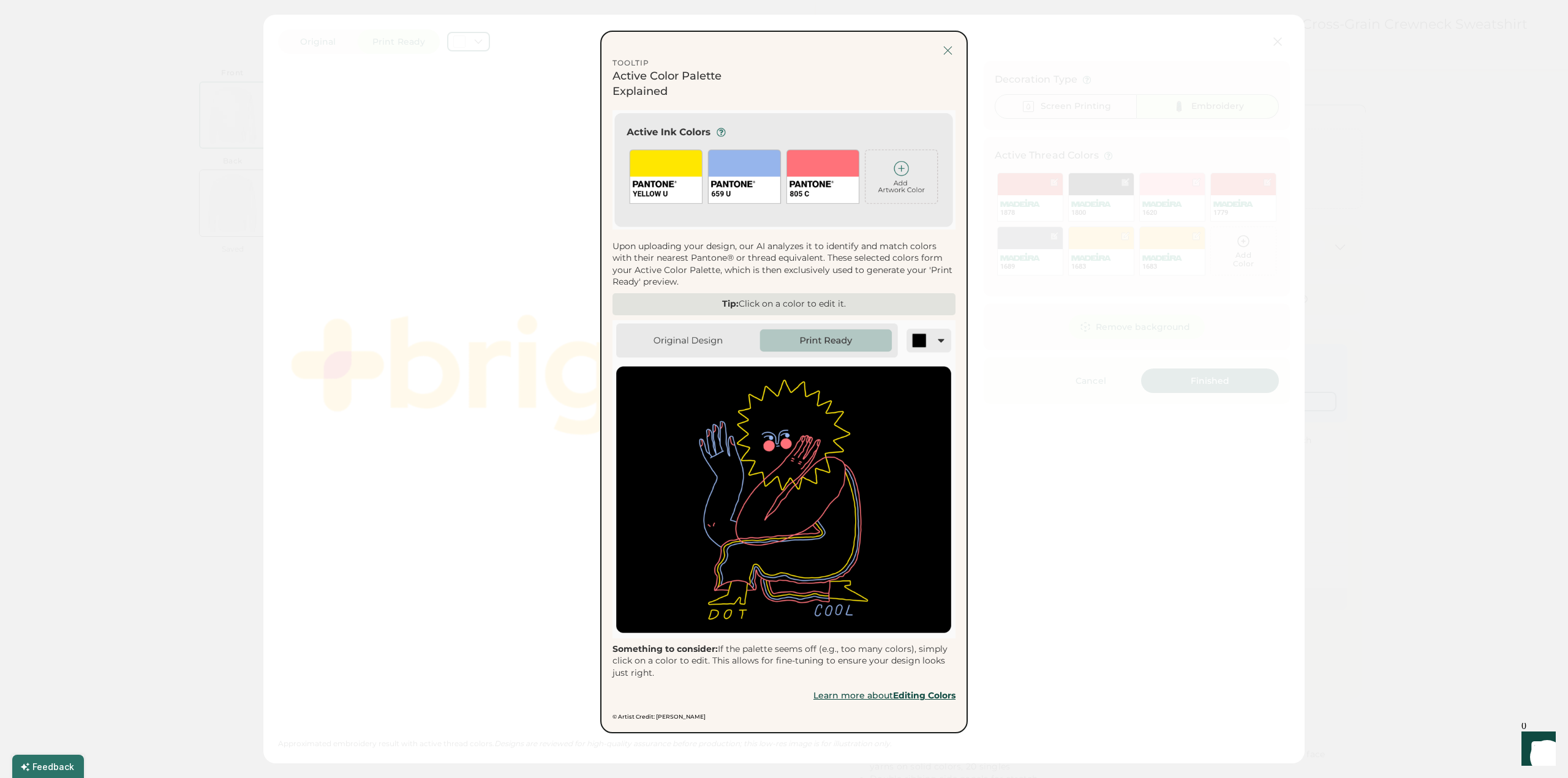
click at [951, 57] on div at bounding box center [948, 51] width 15 height 15
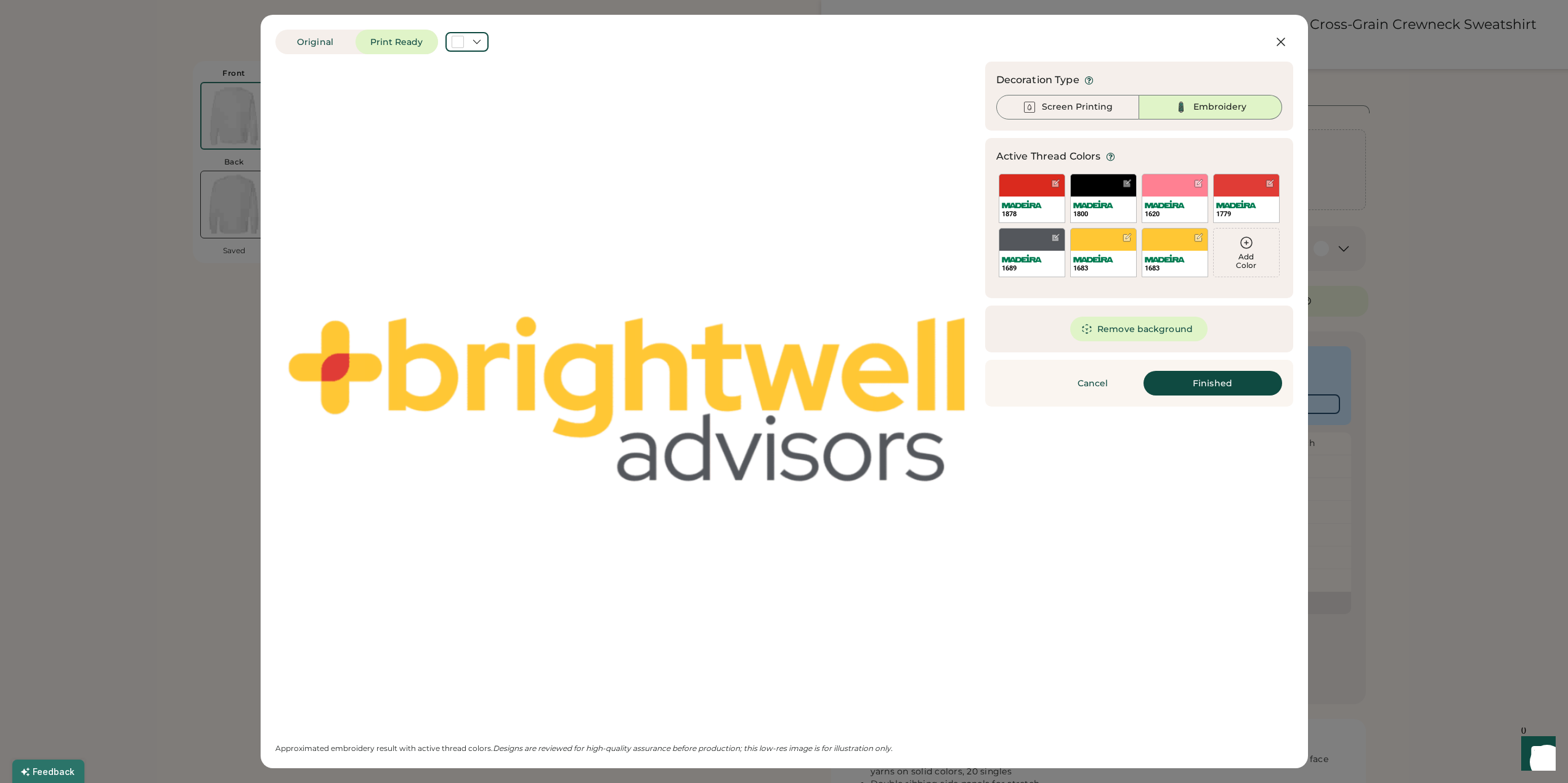
click at [1189, 437] on div "Updating Image Approximated embroidery result with active thread colors. Design…" at bounding box center [784, 408] width 1018 height 692
click at [463, 41] on div at bounding box center [458, 42] width 12 height 12
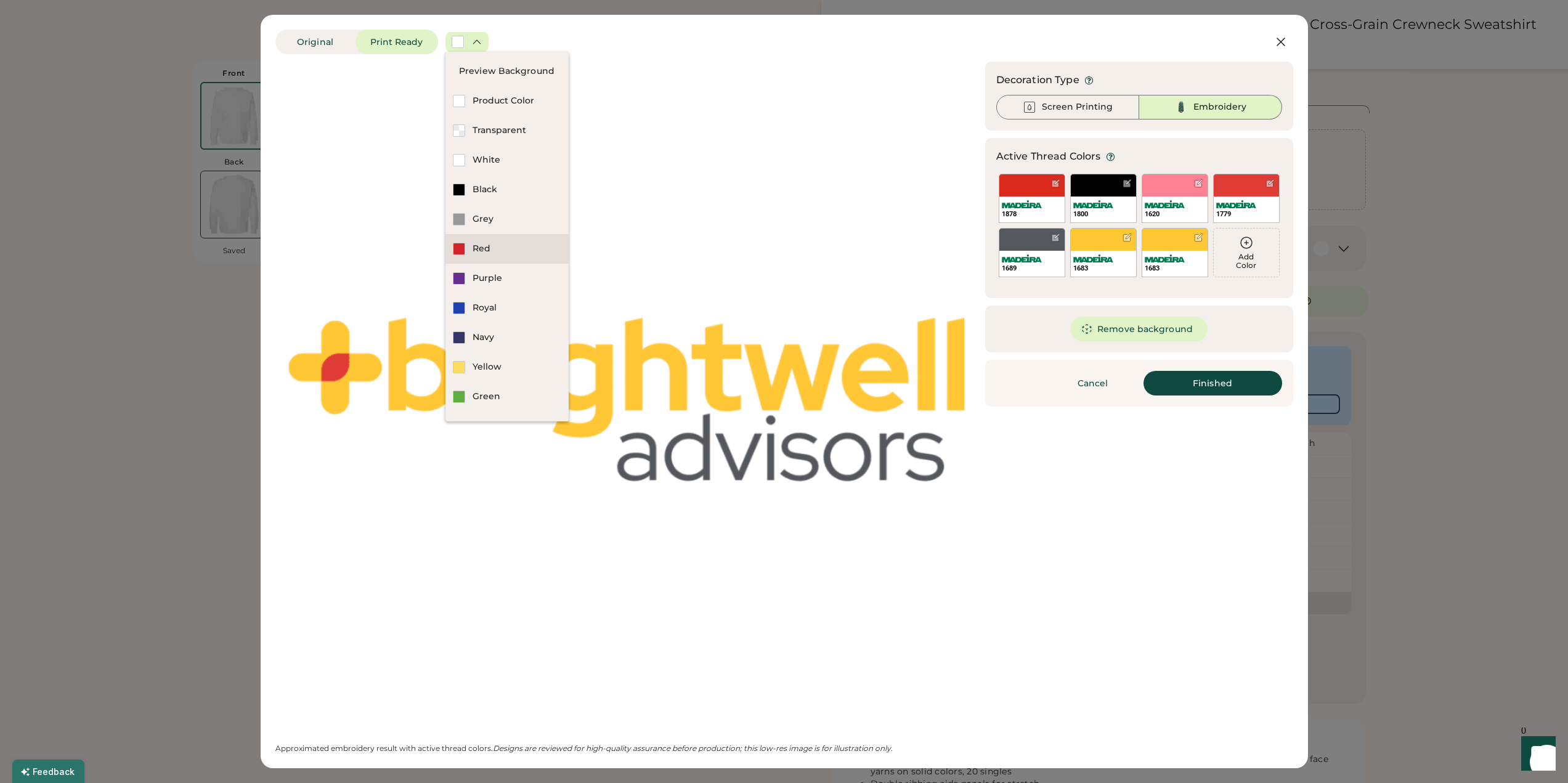
click at [471, 246] on div "Red" at bounding box center [507, 248] width 123 height 30
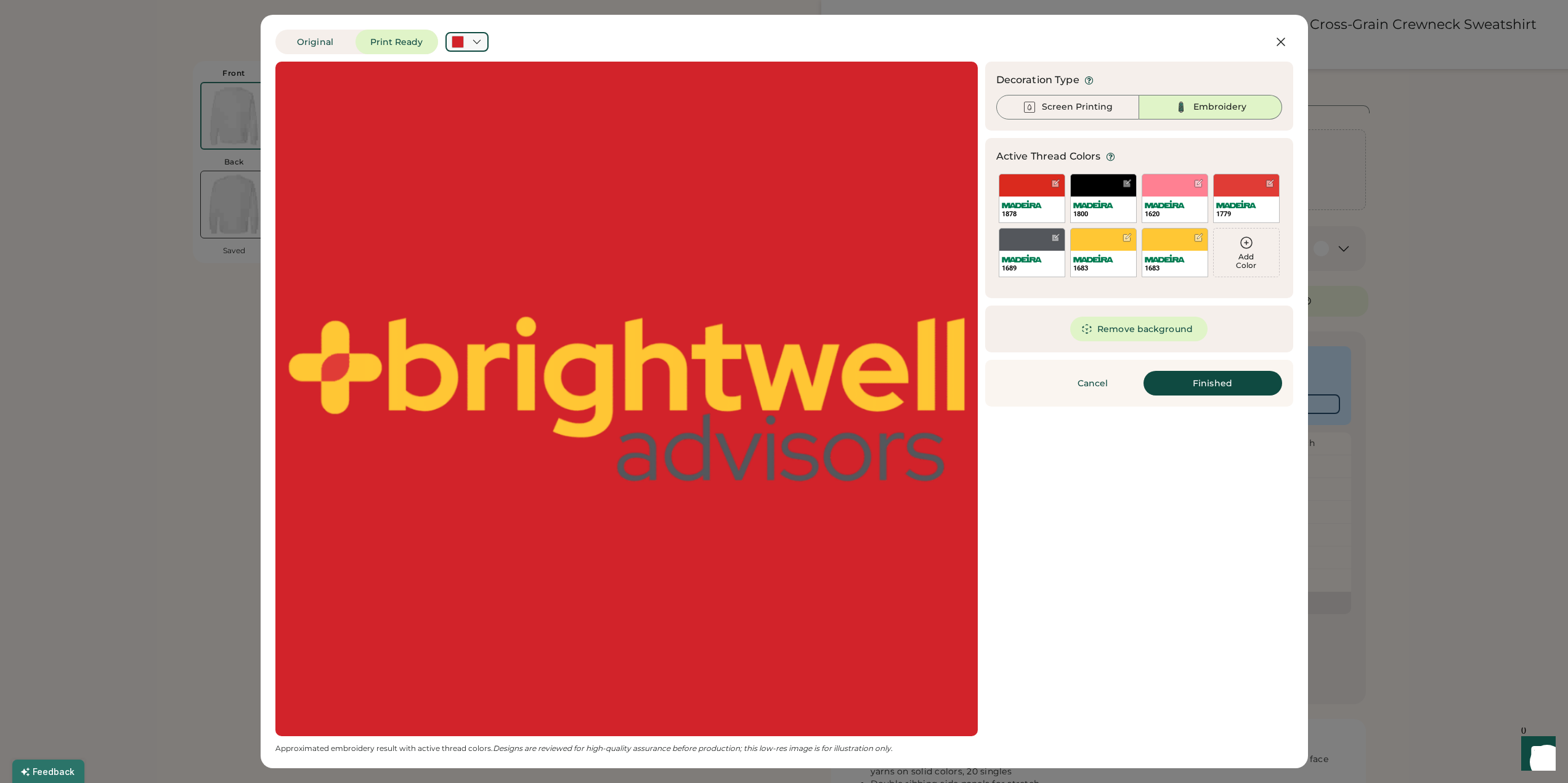
click at [475, 36] on icon at bounding box center [477, 42] width 11 height 11
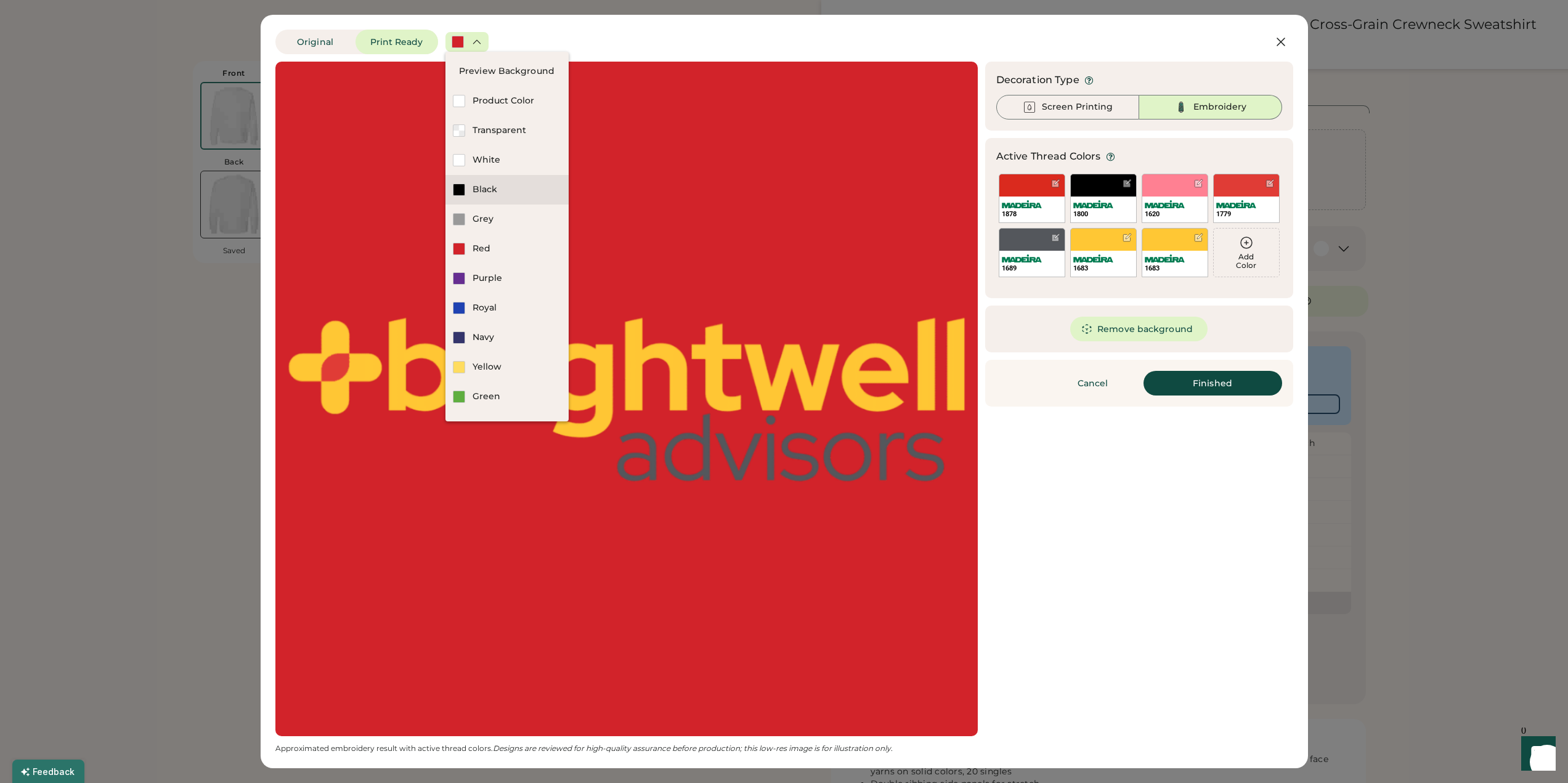
click at [475, 185] on div "Black" at bounding box center [517, 190] width 89 height 12
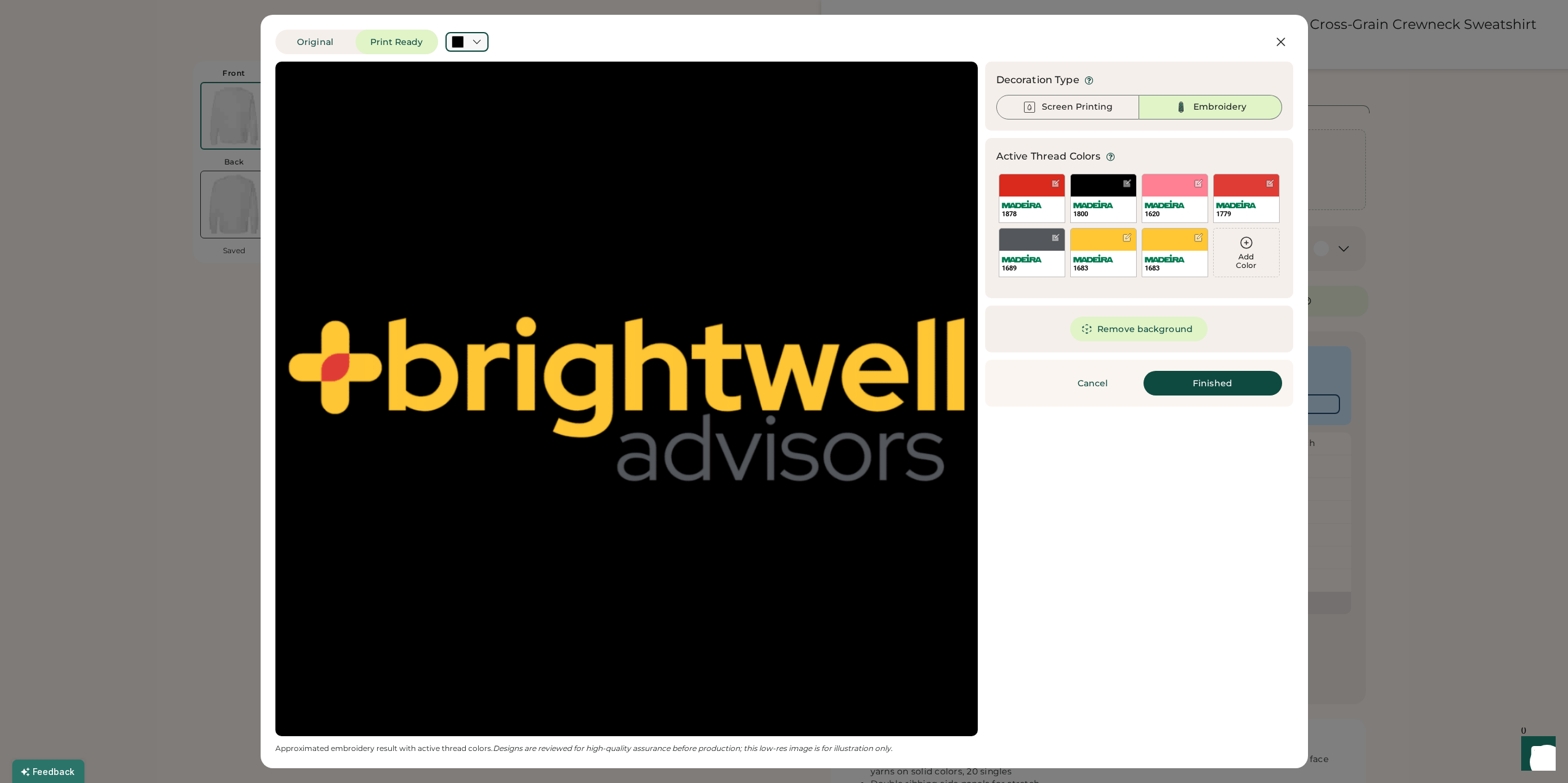
click at [460, 35] on div at bounding box center [467, 42] width 43 height 20
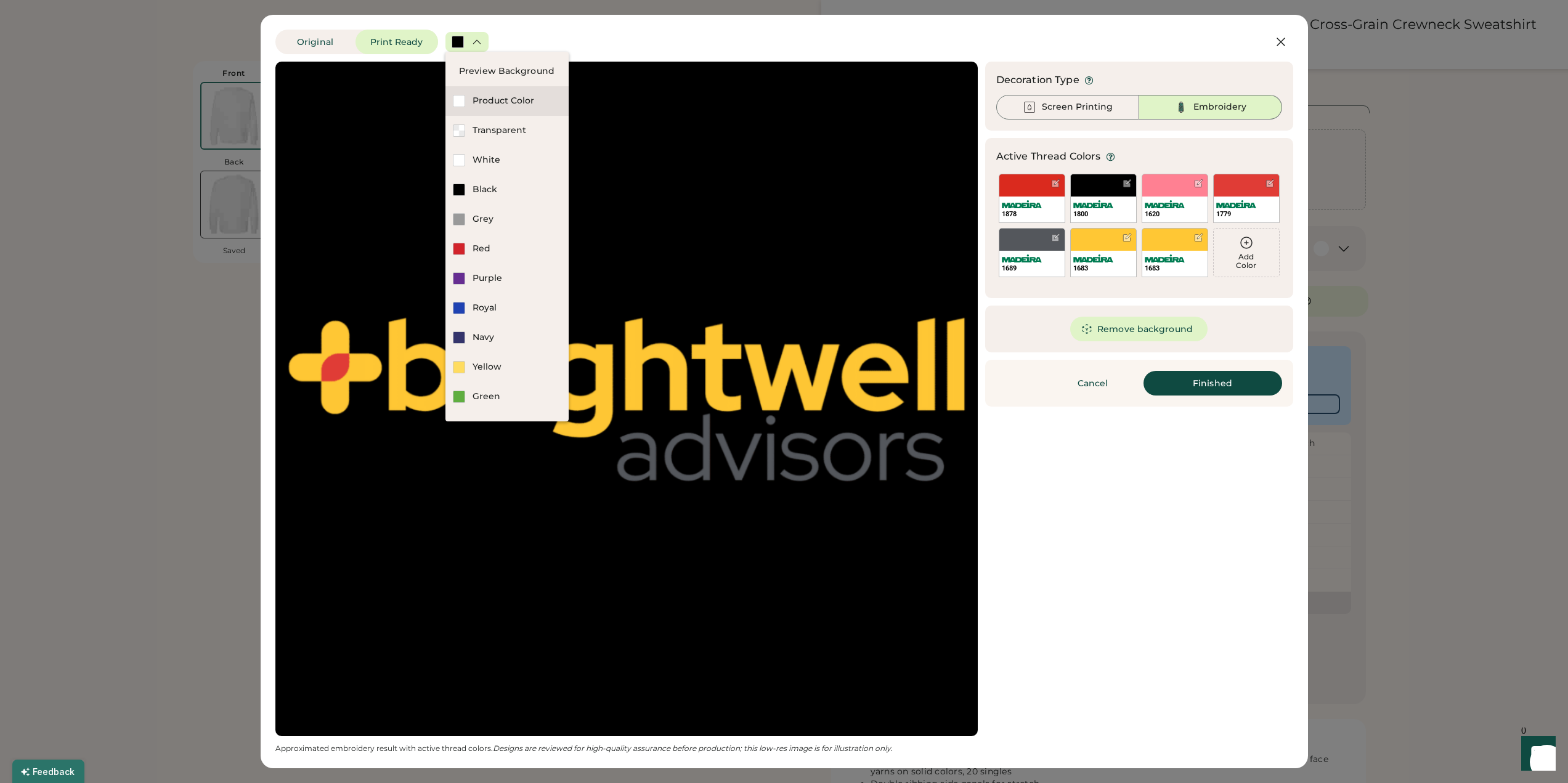
click at [470, 101] on div "Product Color" at bounding box center [507, 100] width 123 height 30
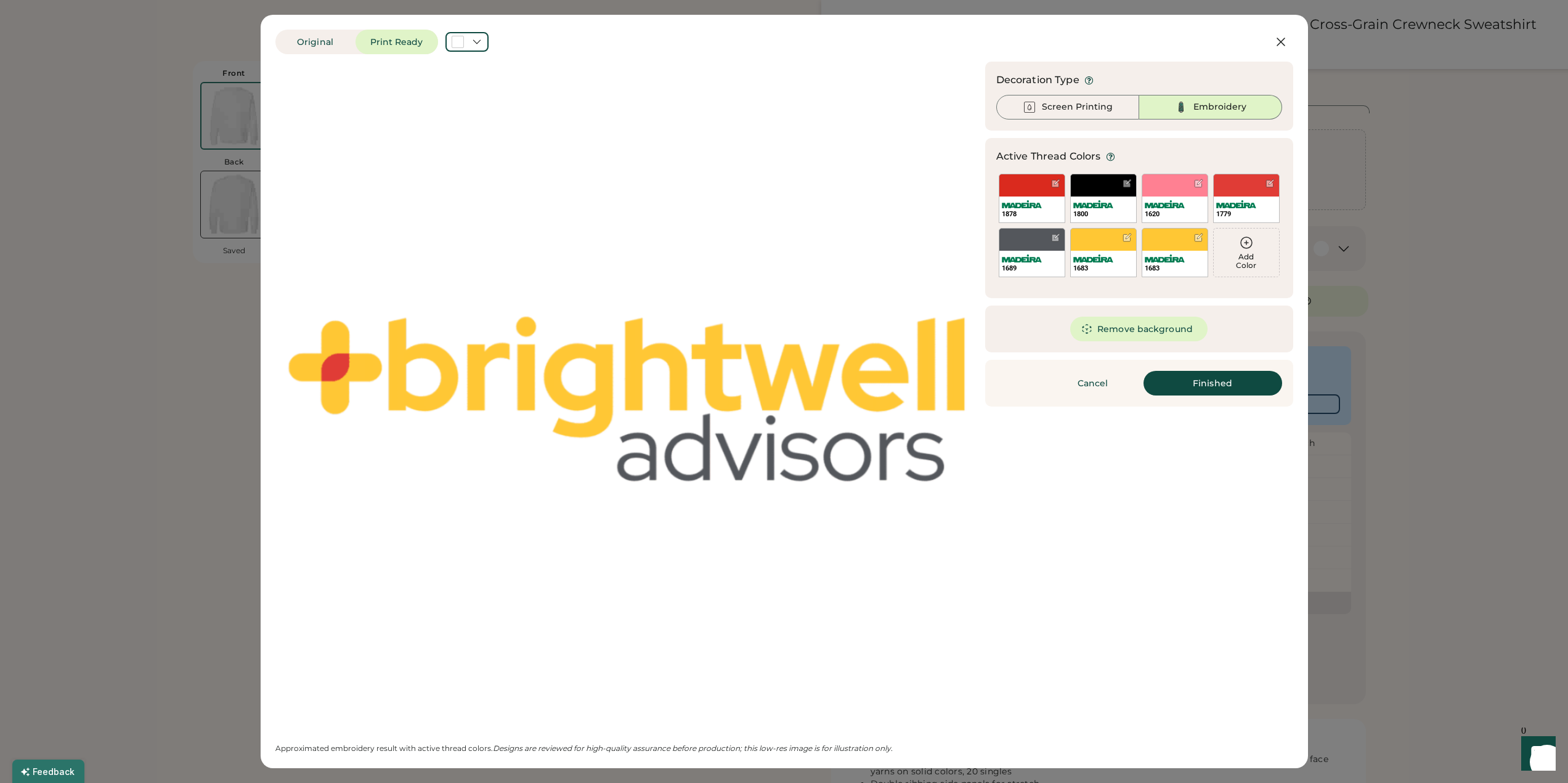
click at [1236, 517] on div "Updating Image Approximated embroidery result with active thread colors. Design…" at bounding box center [784, 408] width 1018 height 692
click at [1192, 497] on div "Updating Image Approximated embroidery result with active thread colors. Design…" at bounding box center [784, 408] width 1018 height 692
click at [1217, 380] on button "Finished" at bounding box center [1213, 383] width 139 height 25
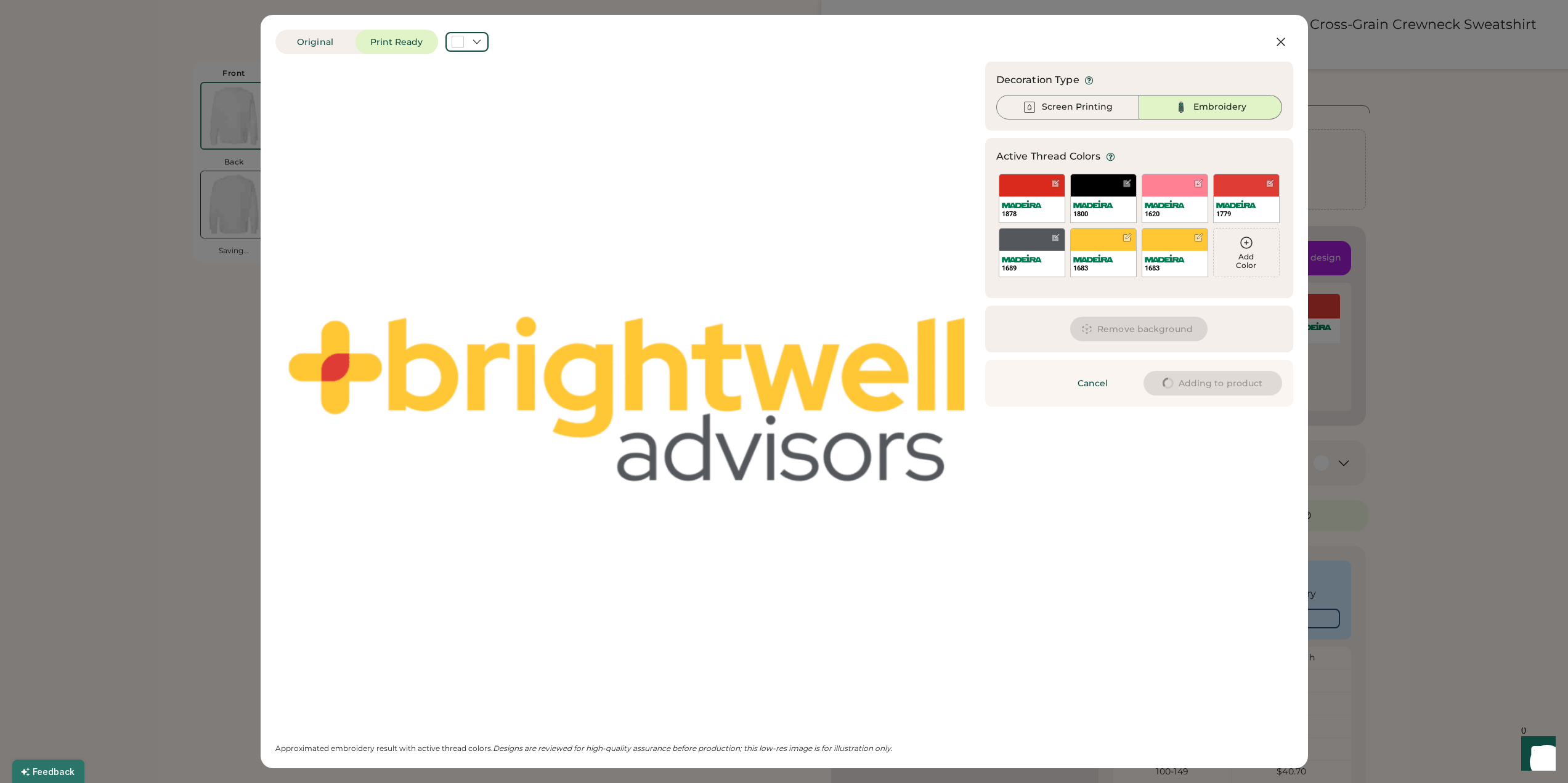
type input "****"
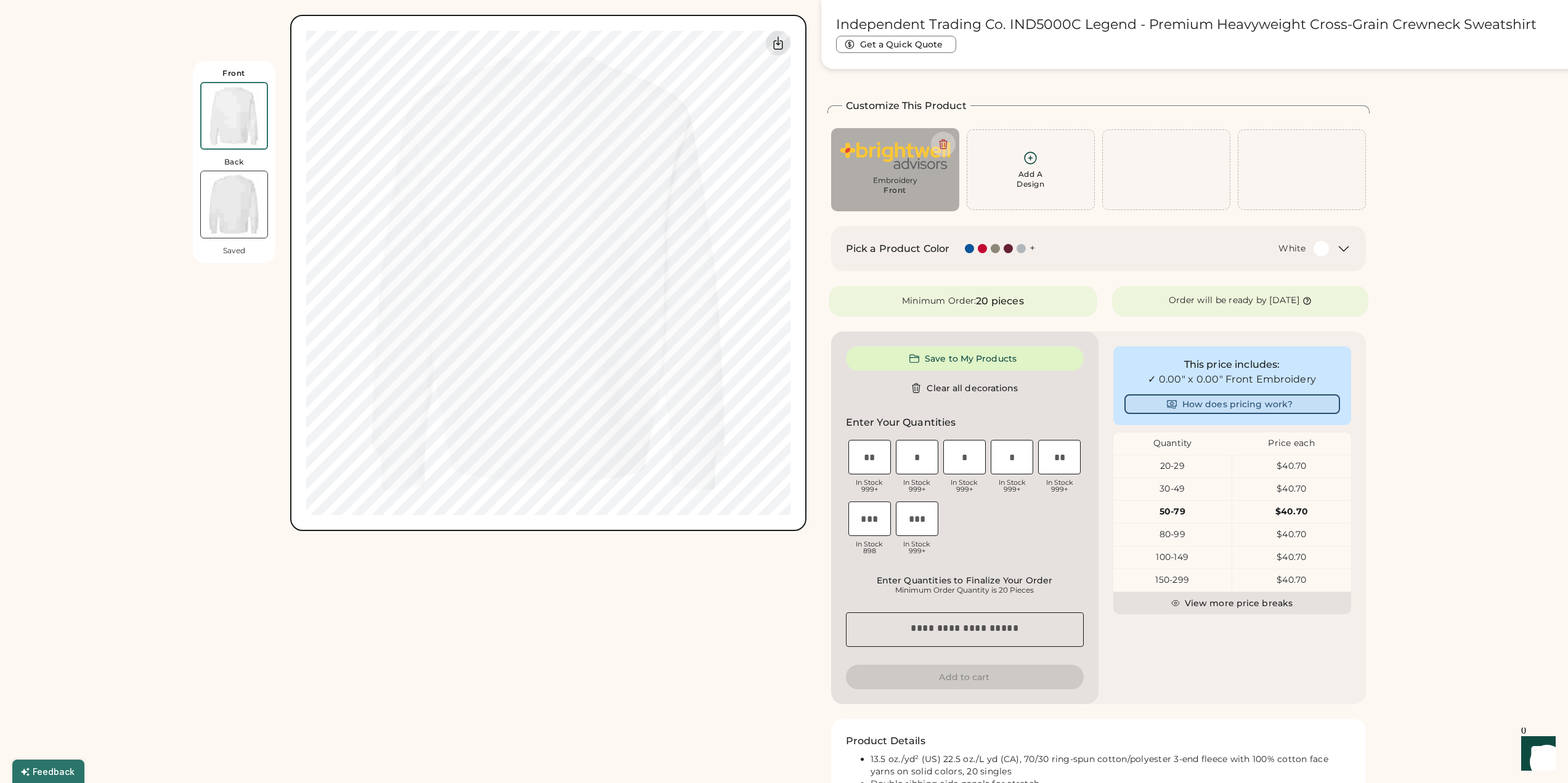
type input "****"
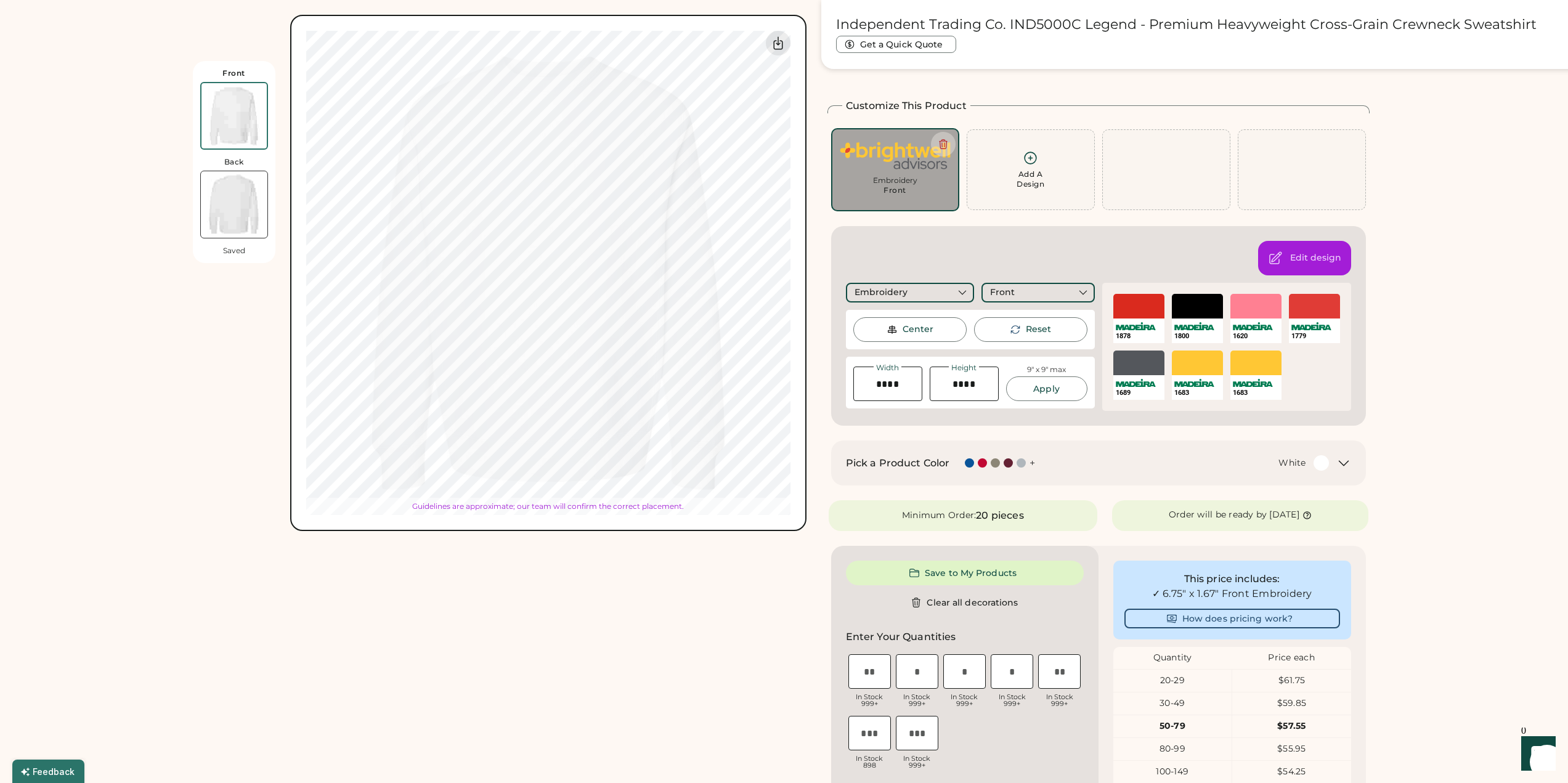
type input "****"
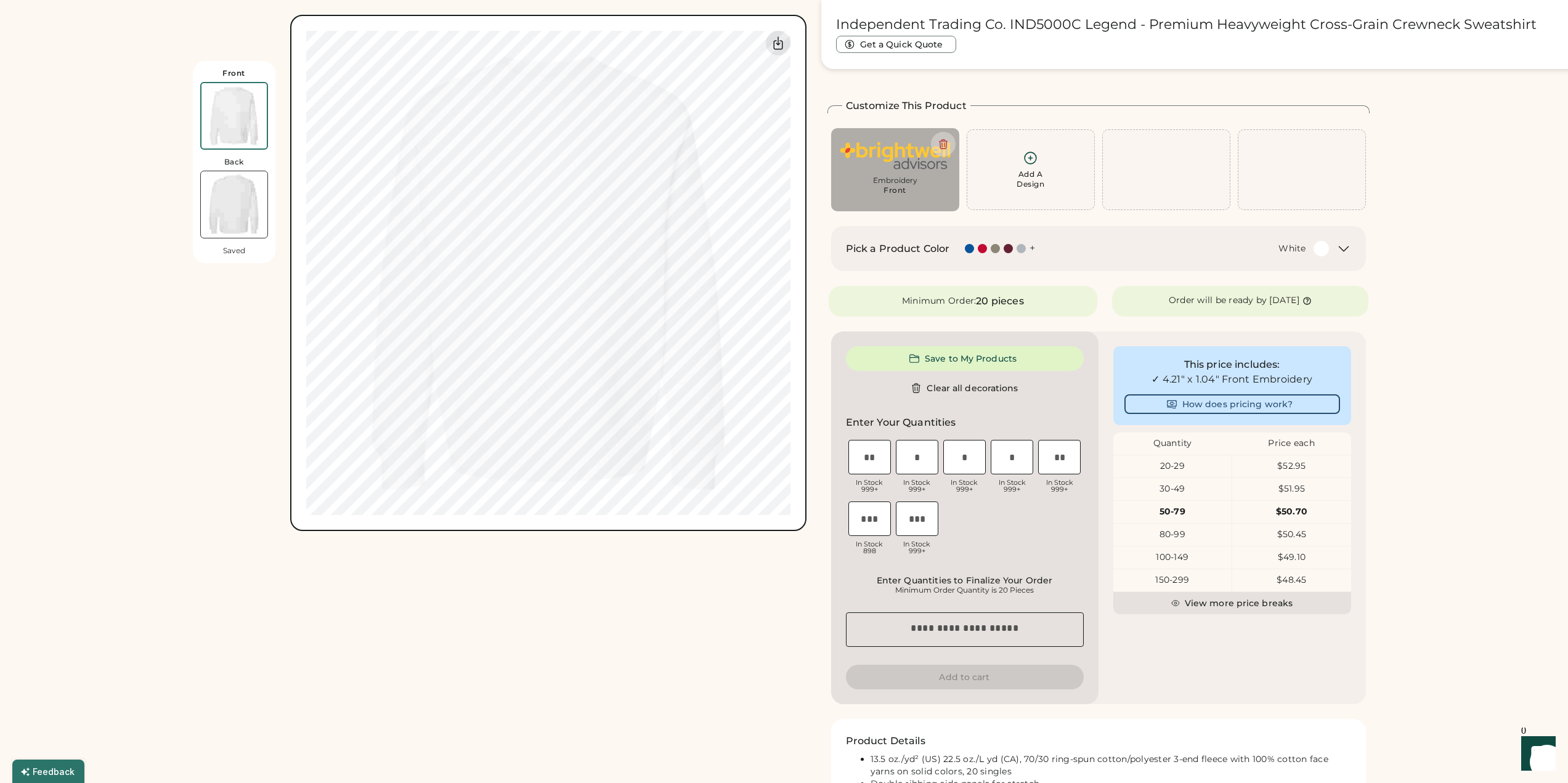
type input "****"
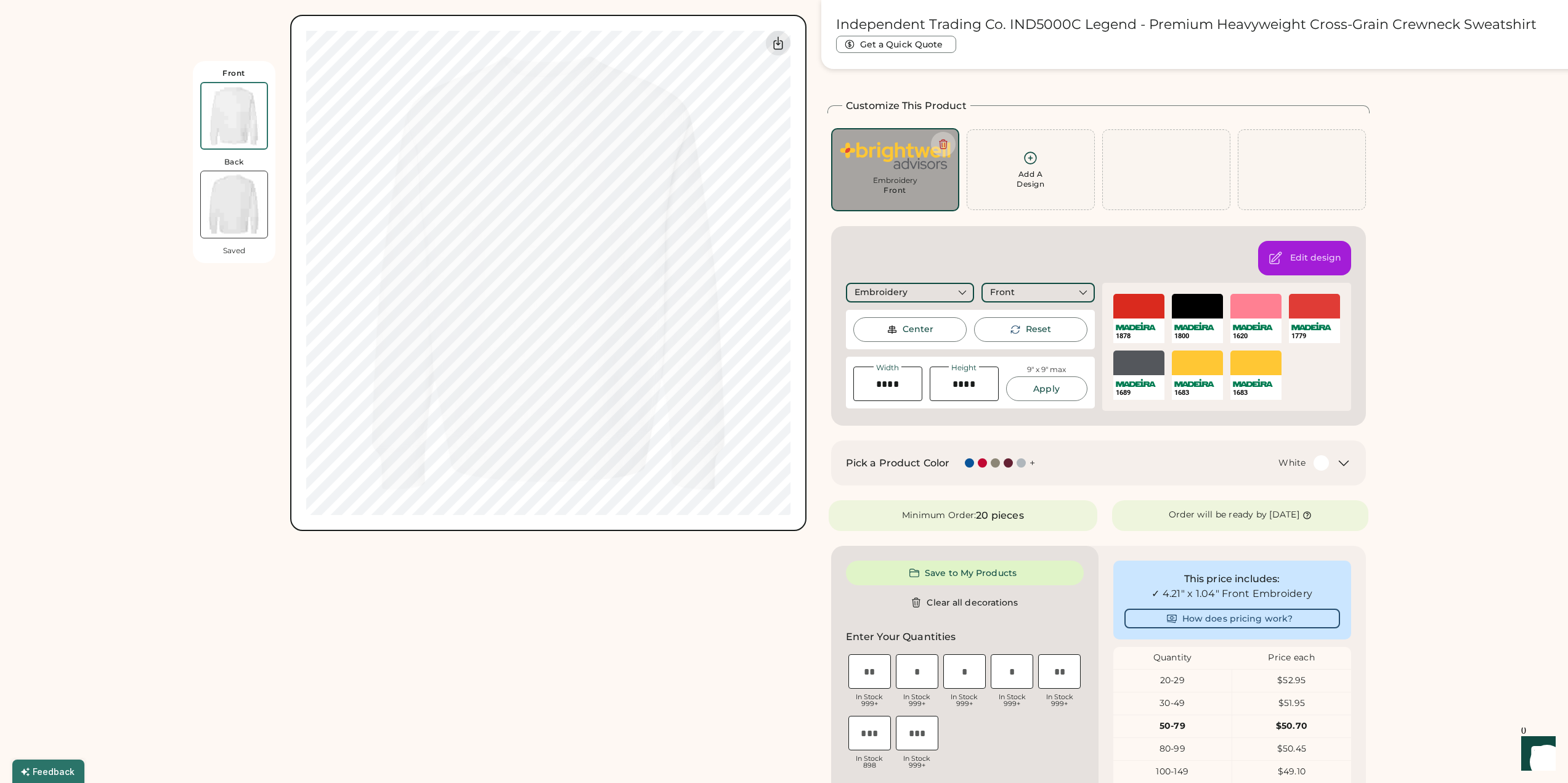
click at [982, 324] on div "Reset" at bounding box center [1031, 330] width 114 height 25
type input "****"
click at [907, 330] on div "Center" at bounding box center [918, 330] width 31 height 12
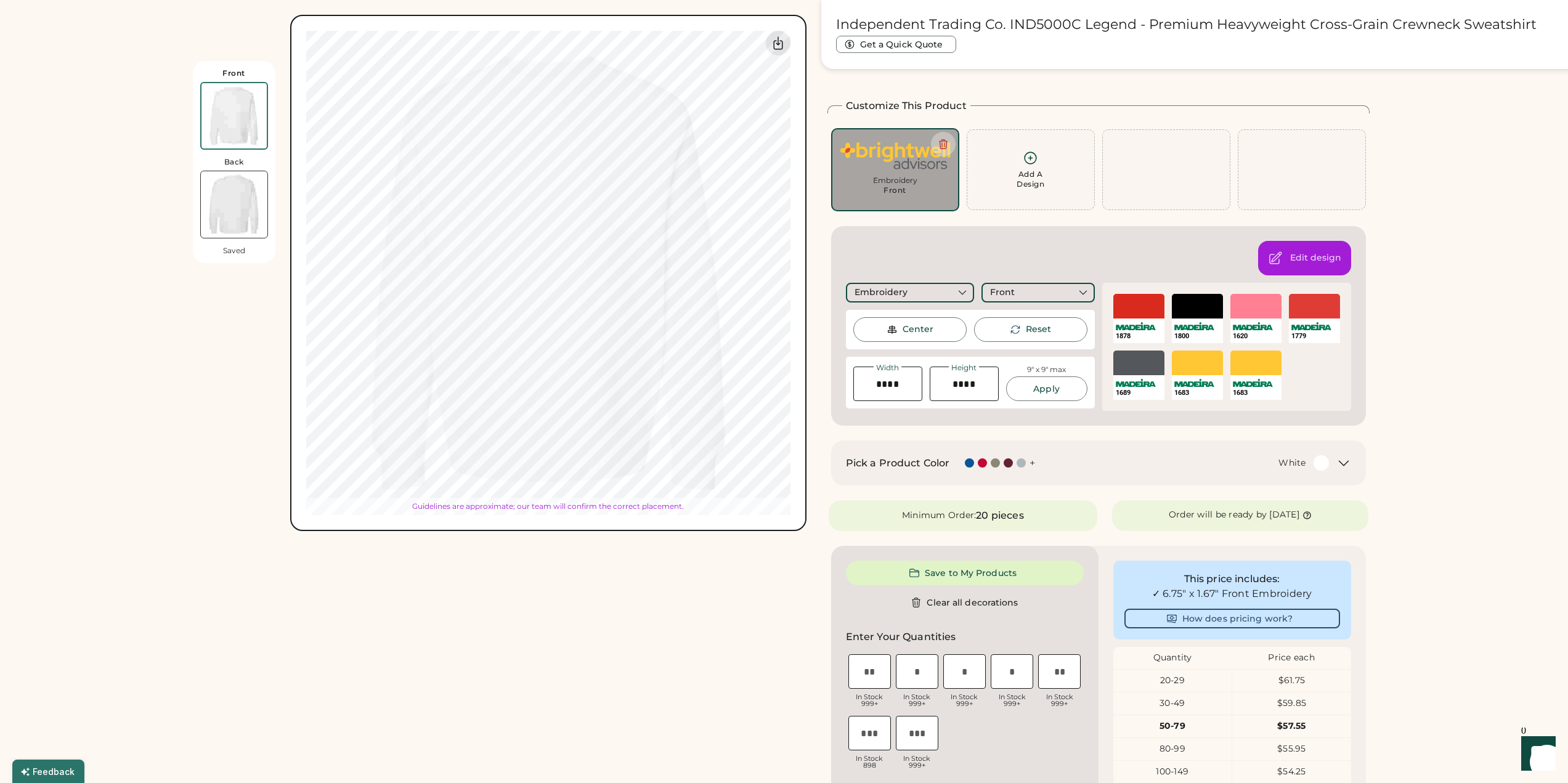
type input "****"
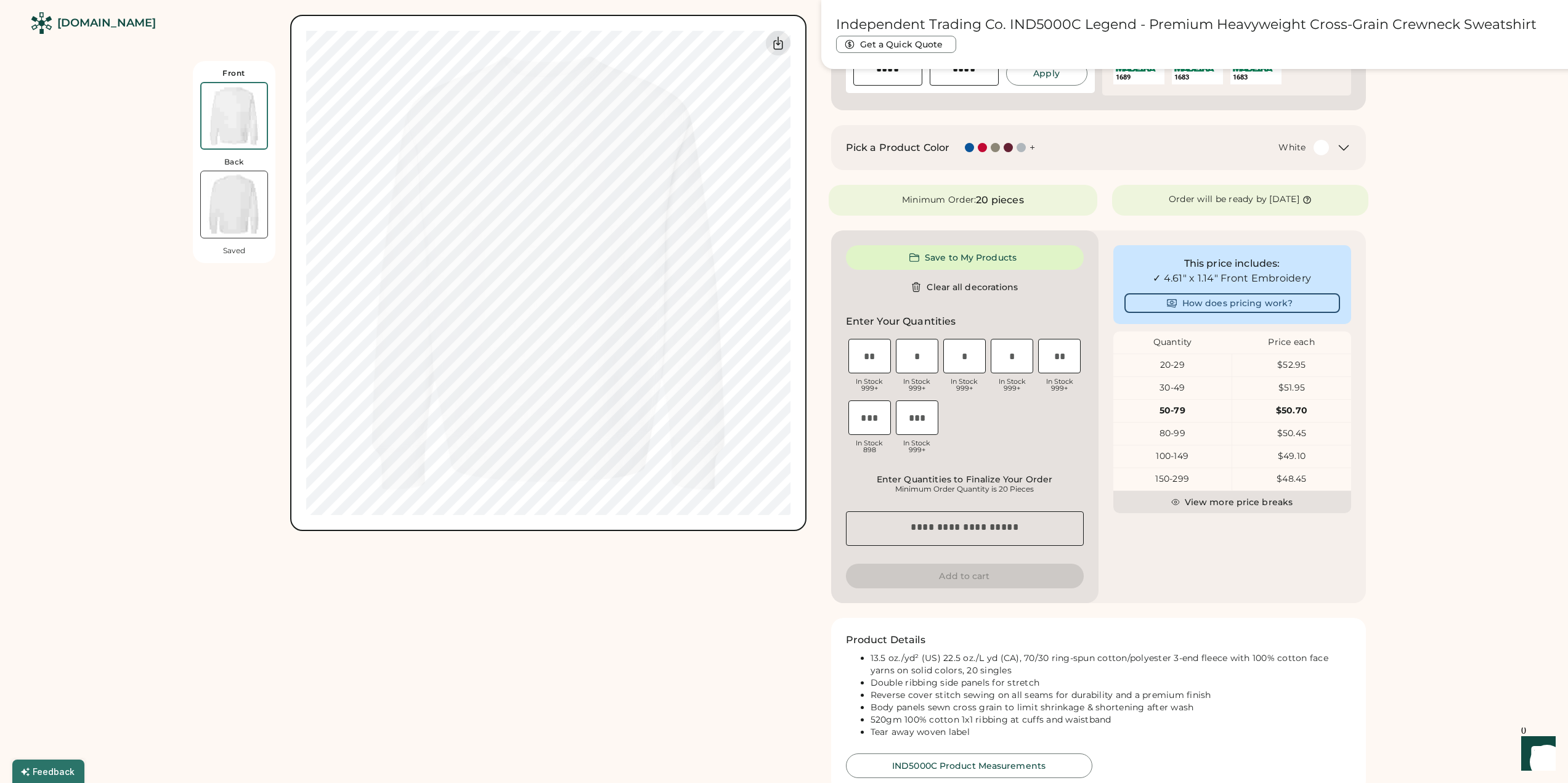
scroll to position [292, 0]
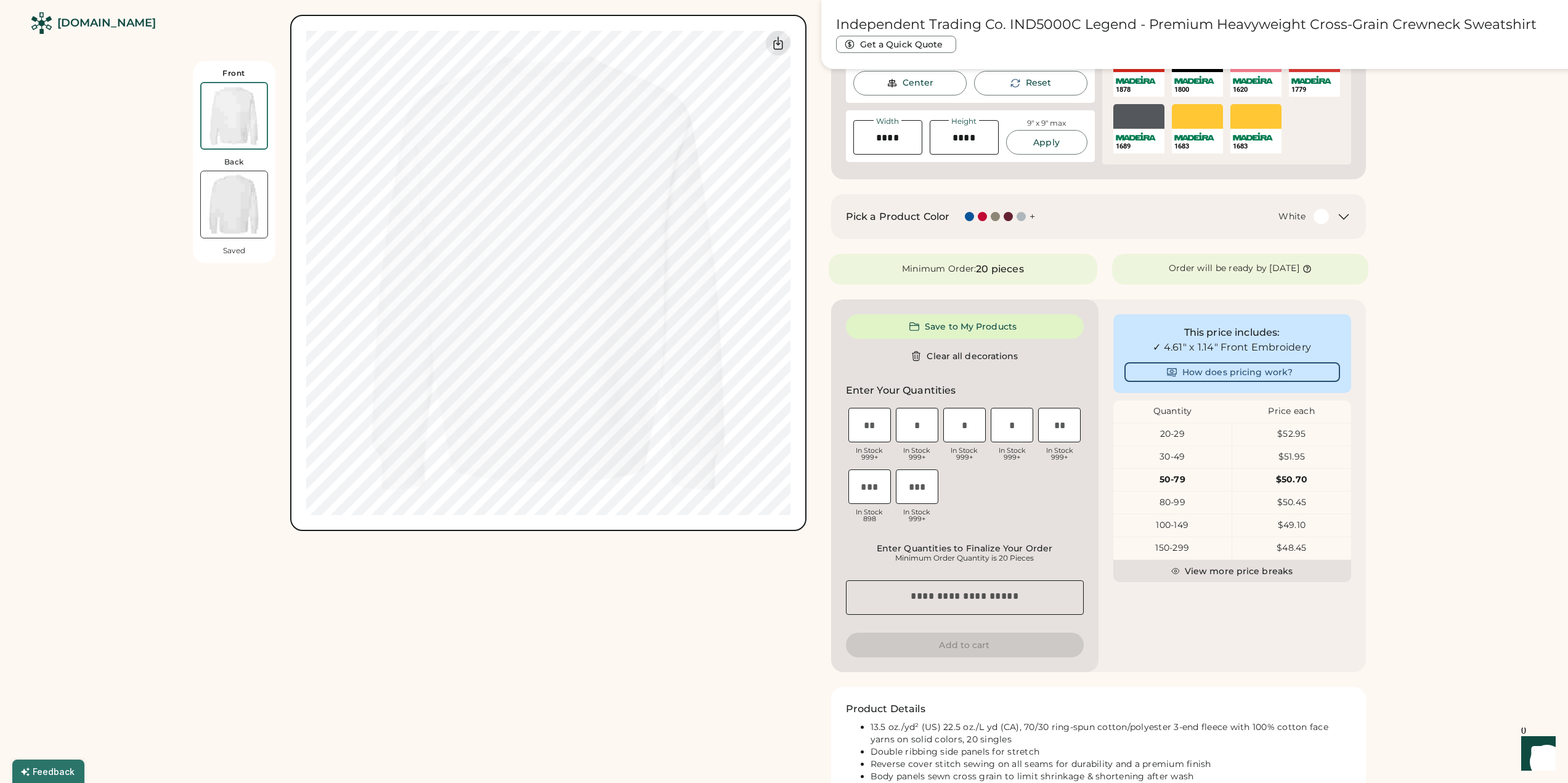
click at [240, 222] on img at bounding box center [234, 204] width 67 height 67
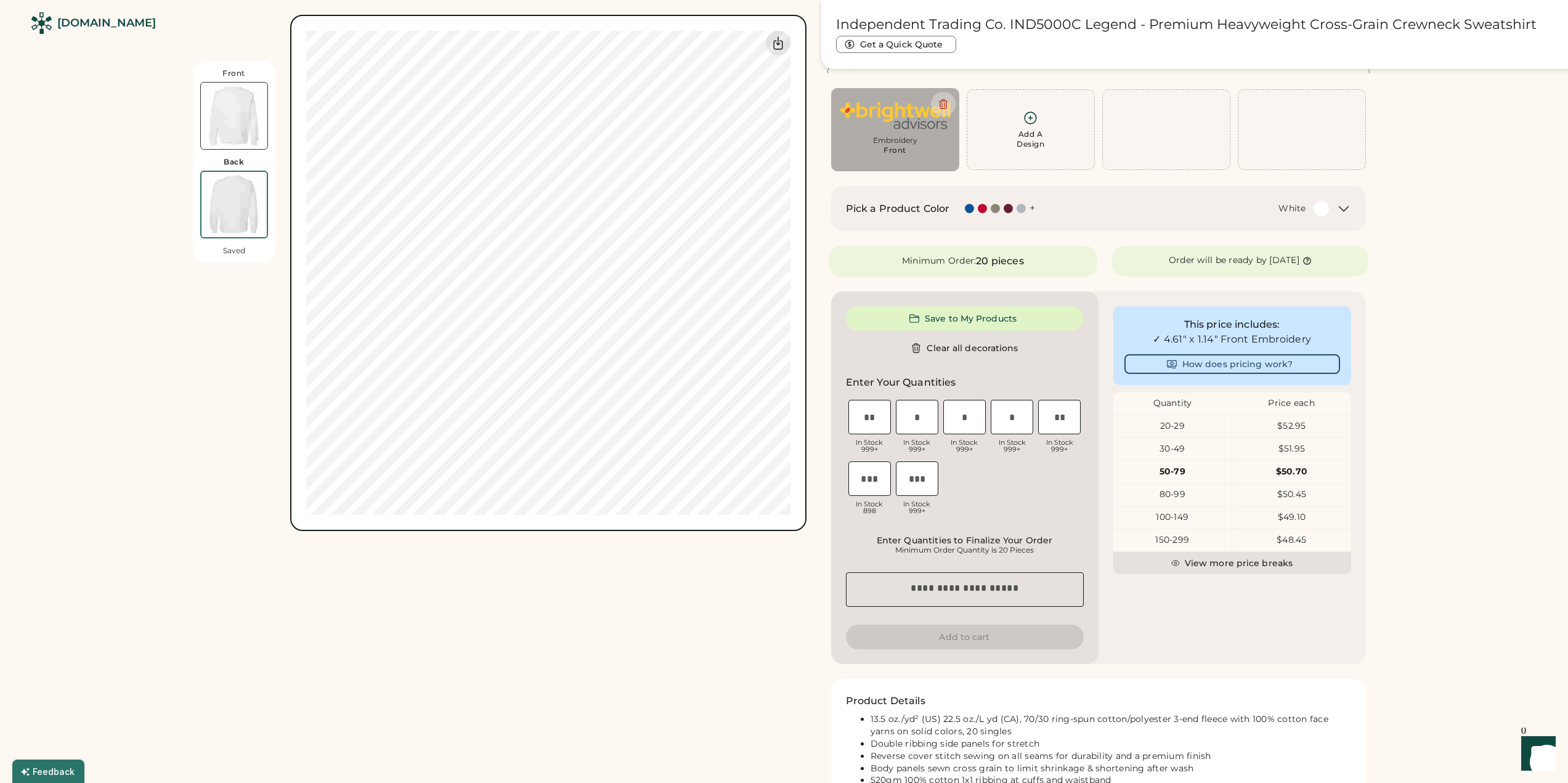
scroll to position [41, 0]
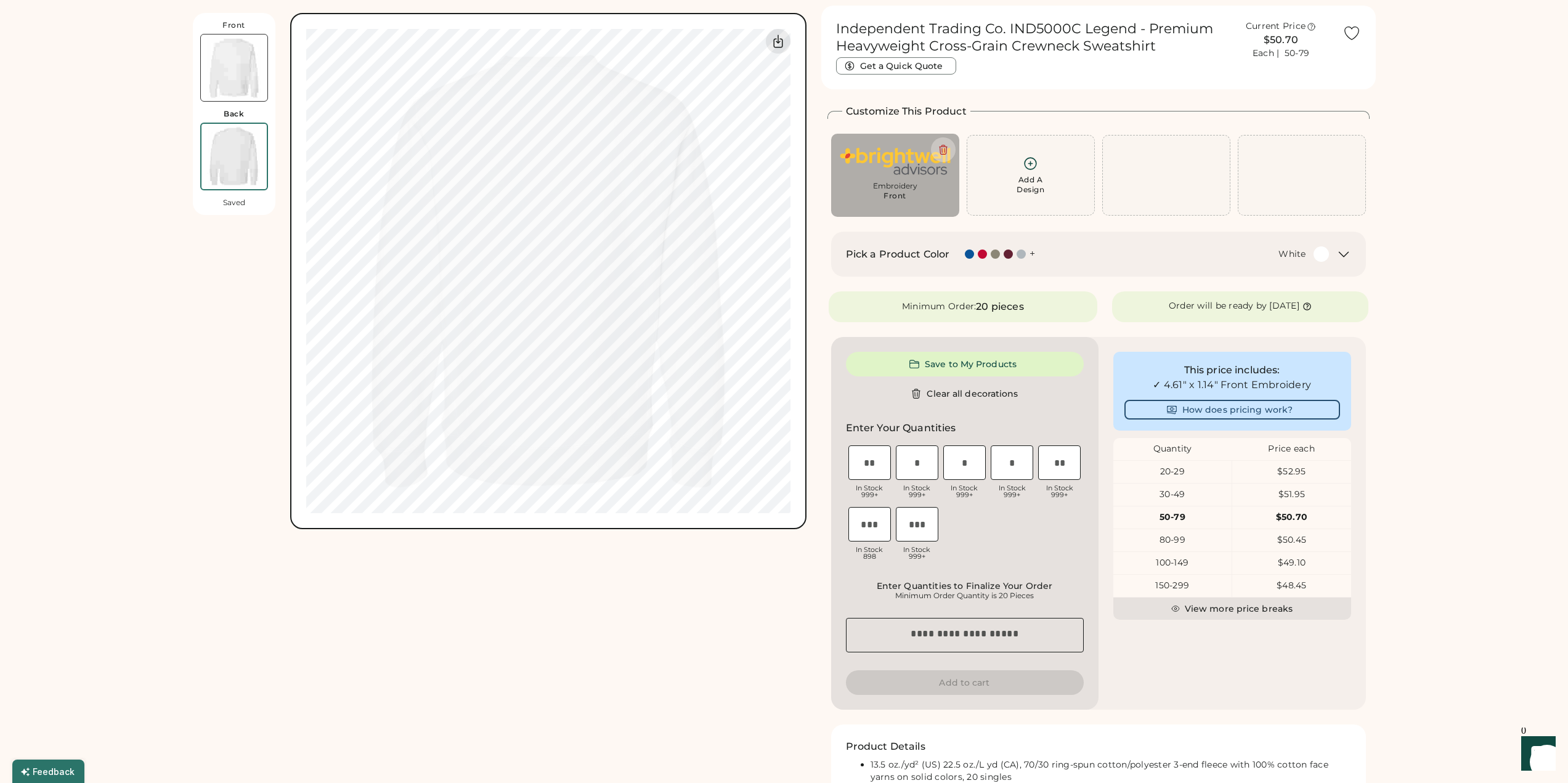
click at [250, 78] on img at bounding box center [234, 67] width 67 height 67
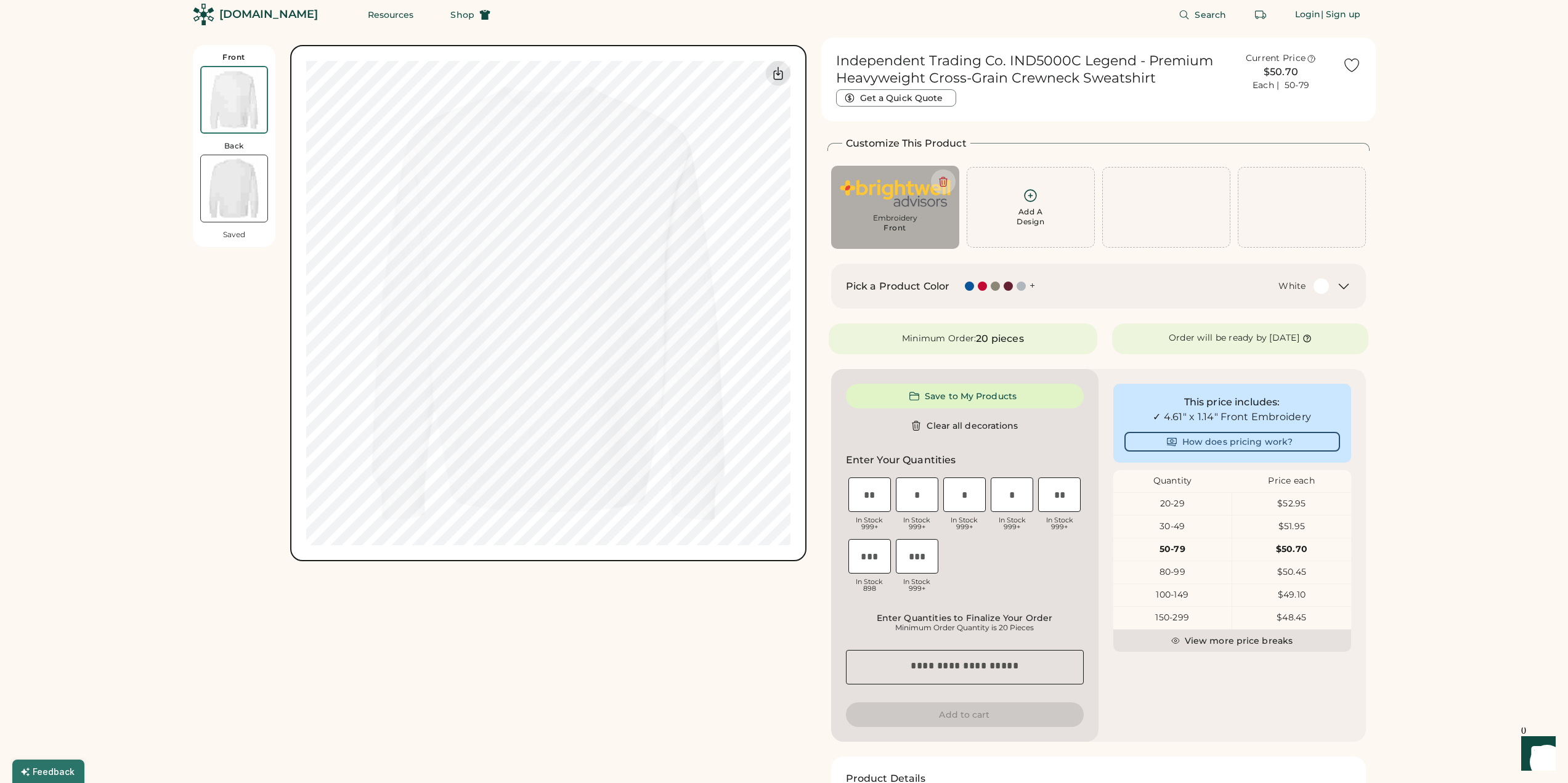
scroll to position [0, 0]
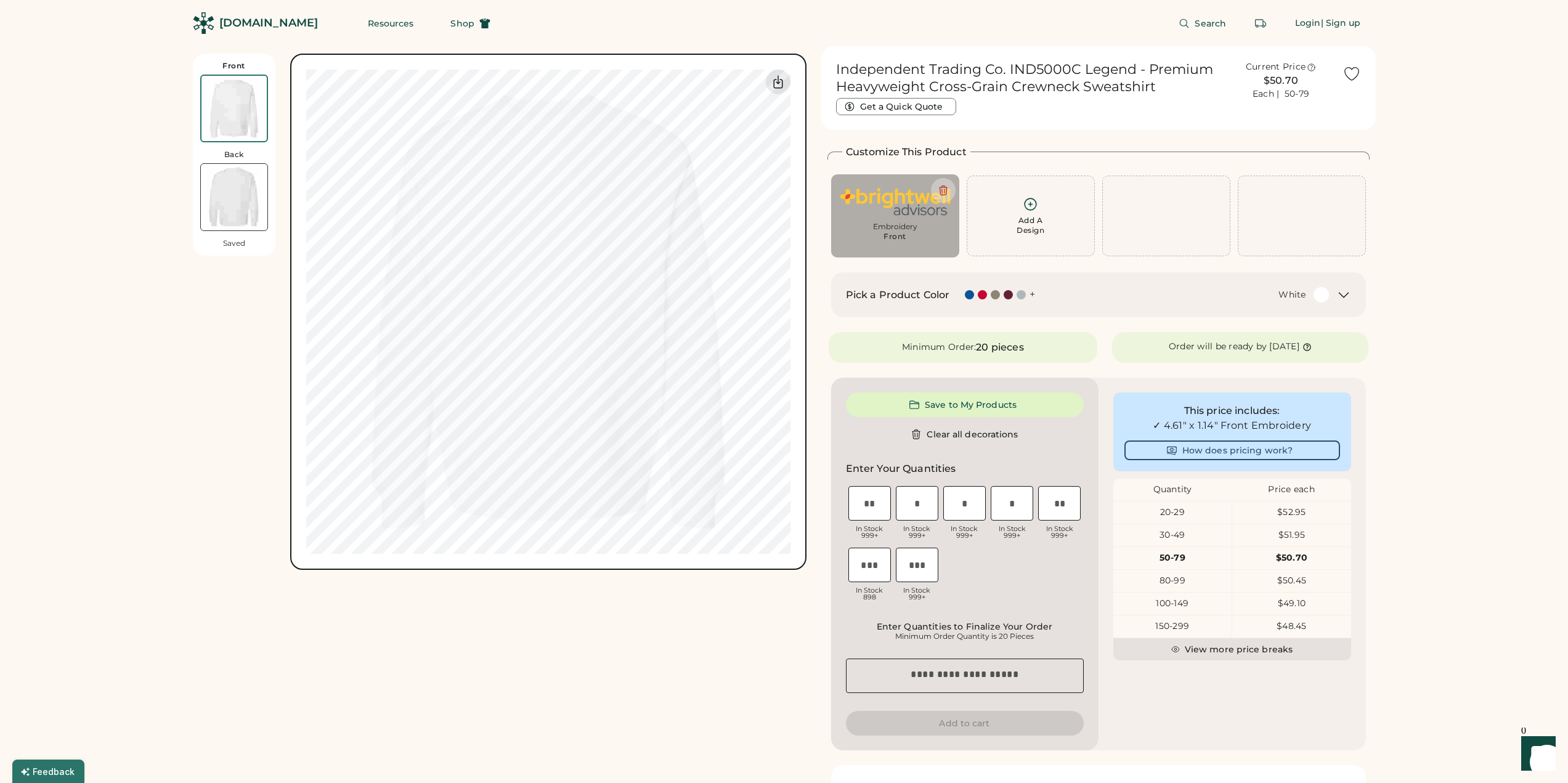
type input "****"
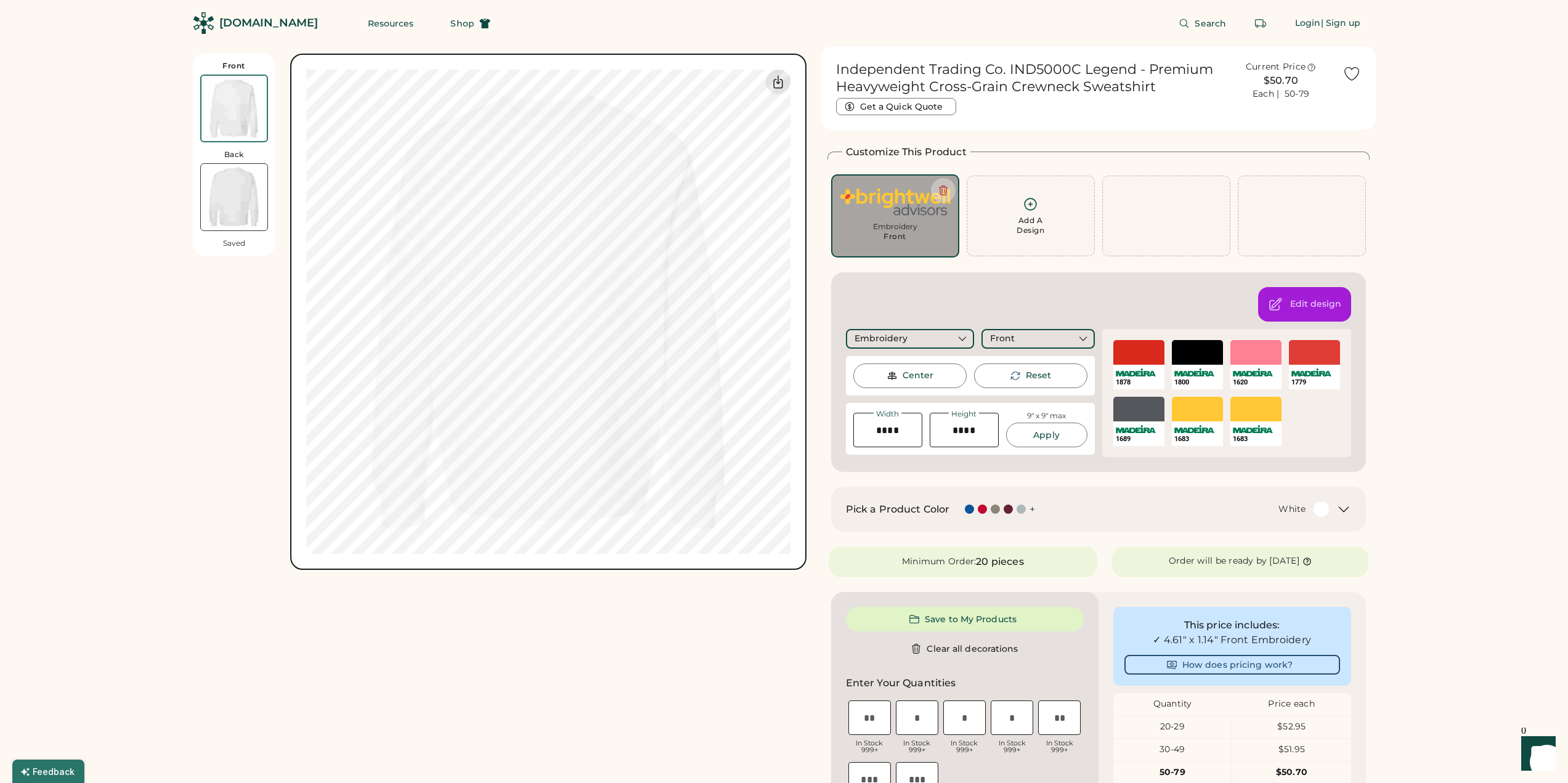
click at [676, 584] on div "Front Back Saved Switch to back Upload new design SVG, Ai, PDF, EPS, PSD Non-pr…" at bounding box center [500, 611] width 614 height 1130
click at [731, 702] on div "Front Back Saved Switch to back Upload new design SVG, Ai, PDF, EPS, PSD Non-pr…" at bounding box center [500, 611] width 614 height 1130
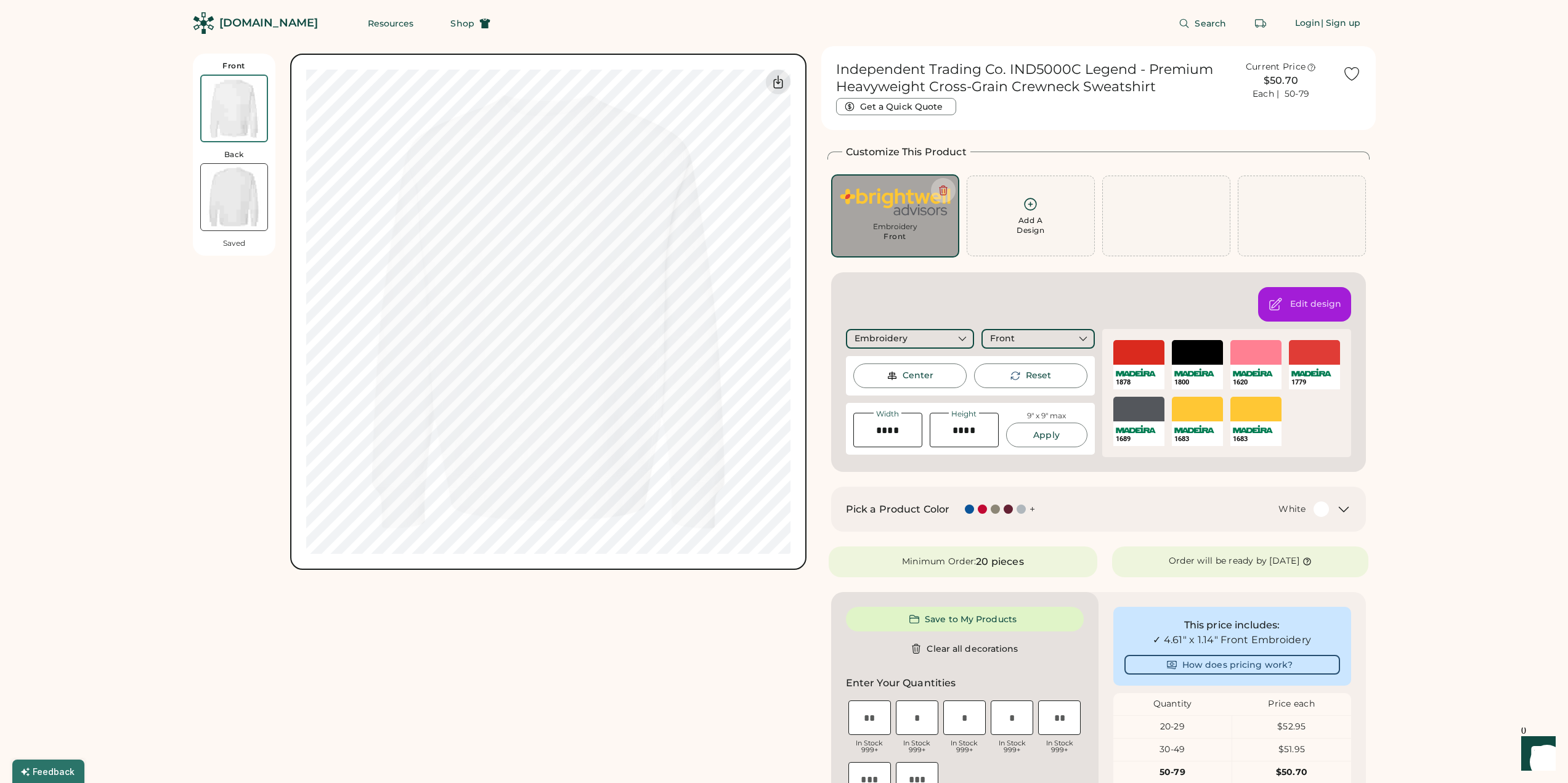
click at [200, 364] on div "Front Back Saved Switch to back Upload new design SVG, Ai, PDF, EPS, PSD Non-pr…" at bounding box center [500, 312] width 614 height 517
click at [625, 673] on div "Front Back Saved Switch to back Upload new design SVG, Ai, PDF, EPS, PSD Non-pr…" at bounding box center [500, 611] width 614 height 1130
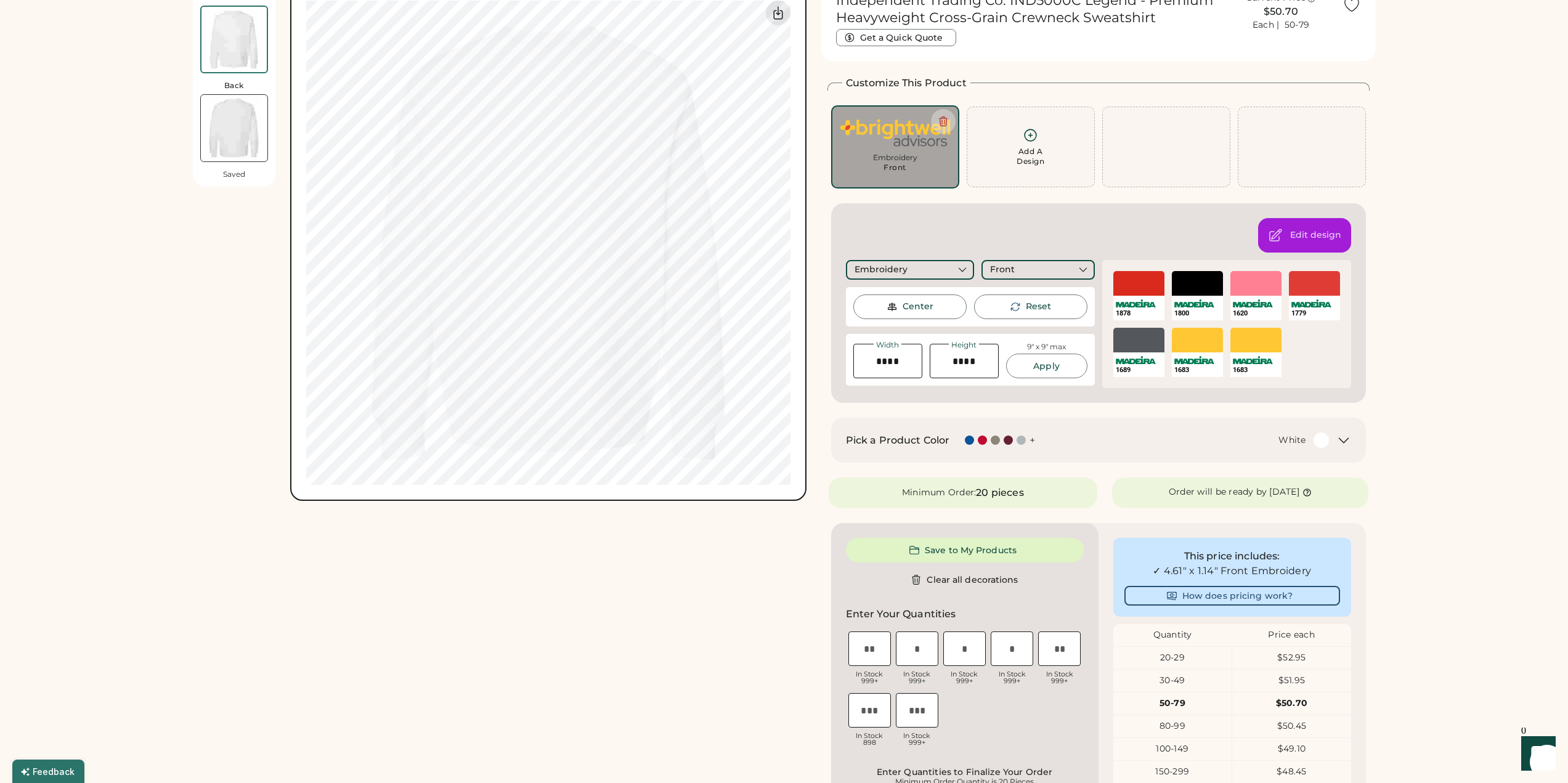
scroll to position [246, 0]
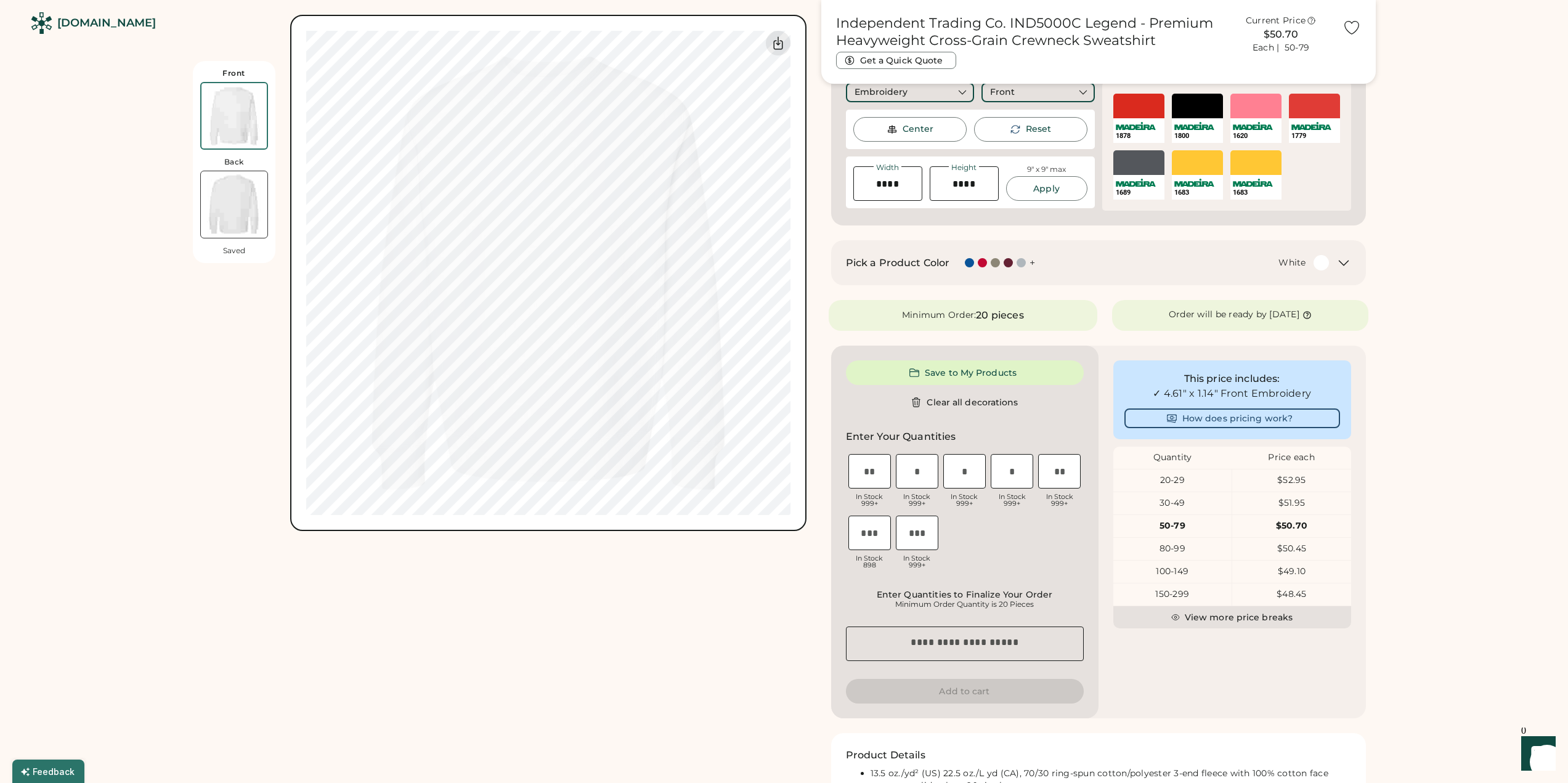
click at [630, 619] on div "Front Back Saved Switch to back Upload new design SVG, Ai, PDF, EPS, PSD Non-pr…" at bounding box center [500, 365] width 614 height 1130
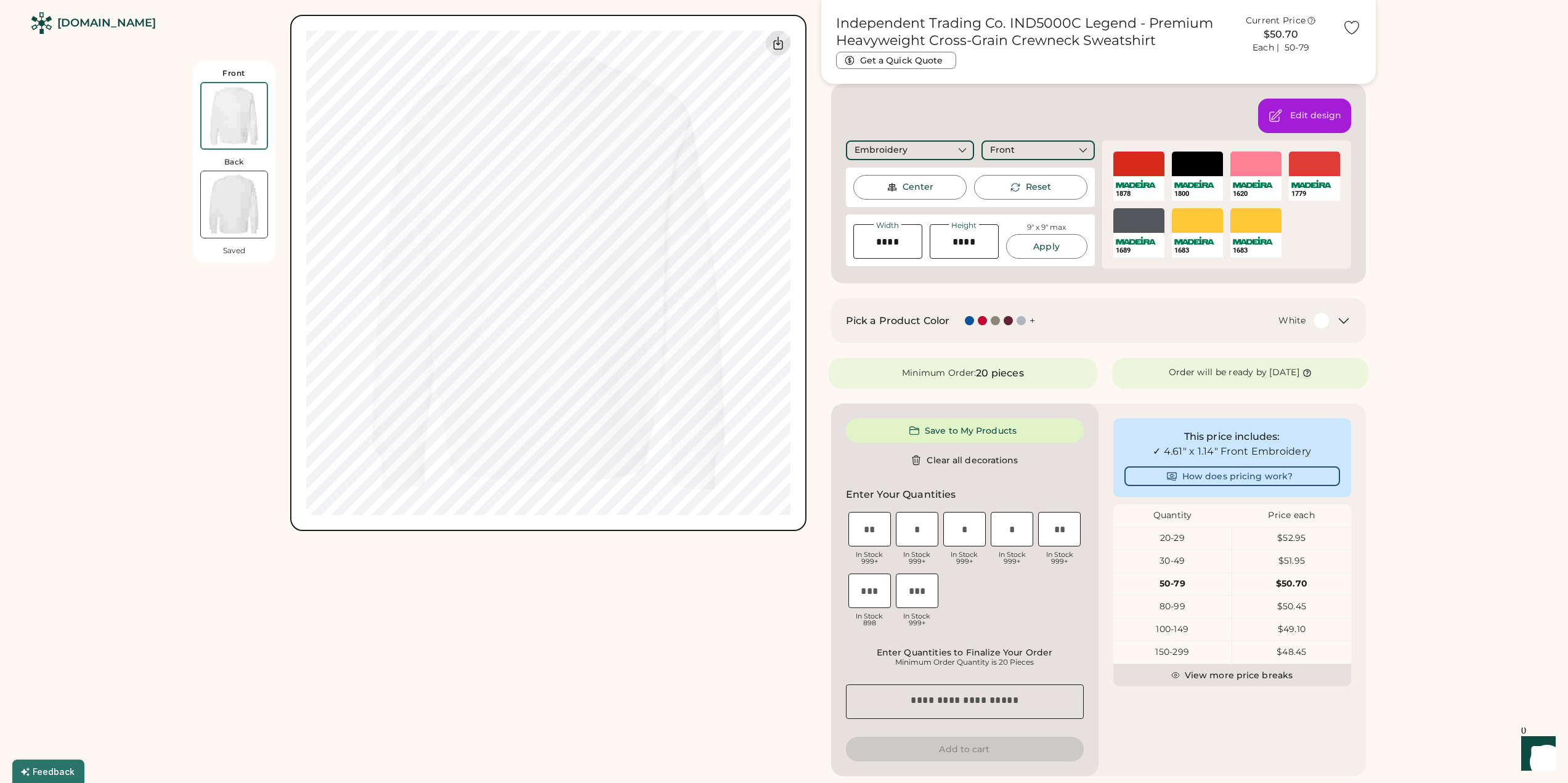
scroll to position [308, 0]
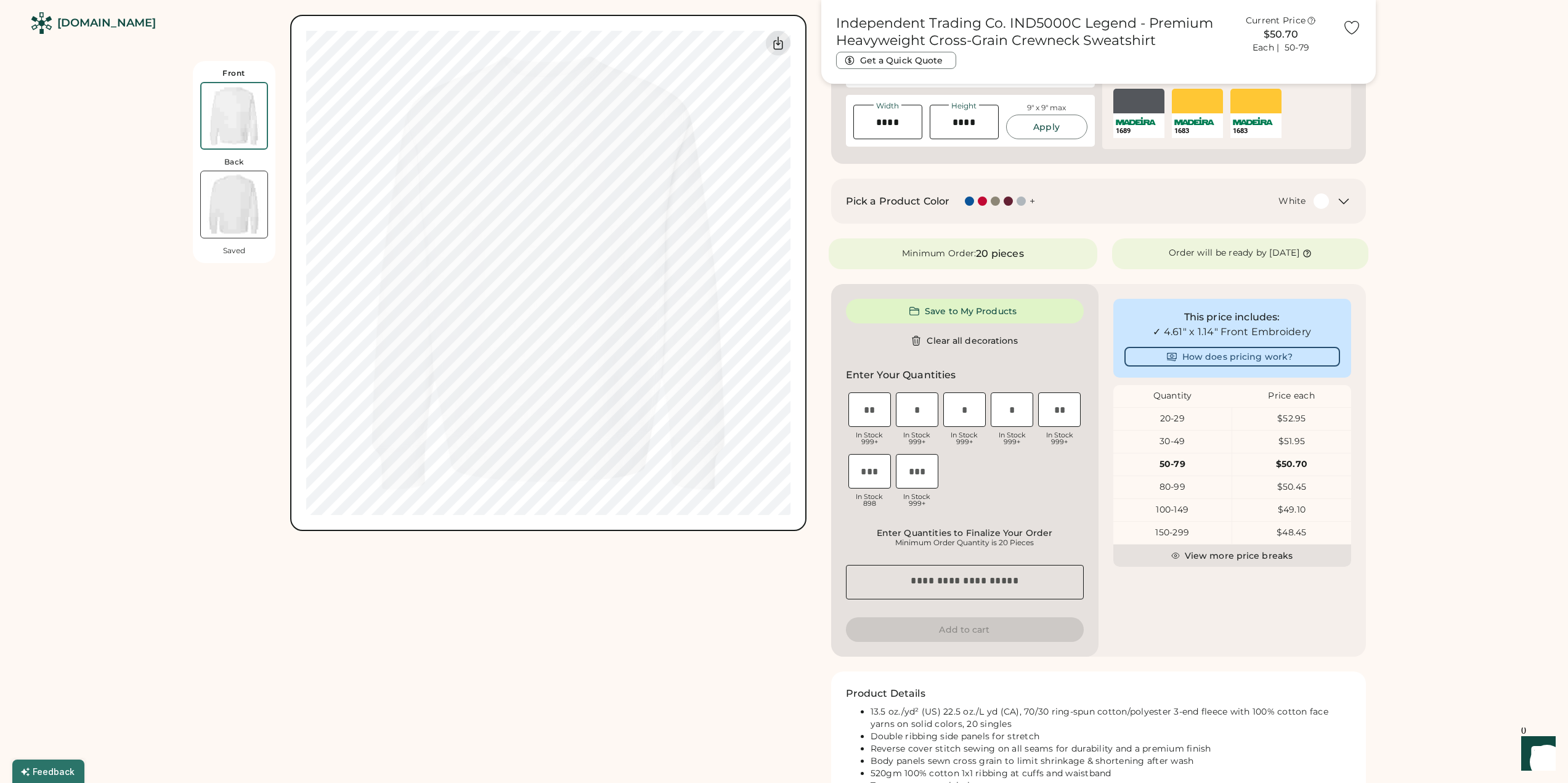
click at [630, 608] on div "Front Back Saved Switch to back Upload new design SVG, Ai, PDF, EPS, PSD Non-pr…" at bounding box center [500, 303] width 614 height 1130
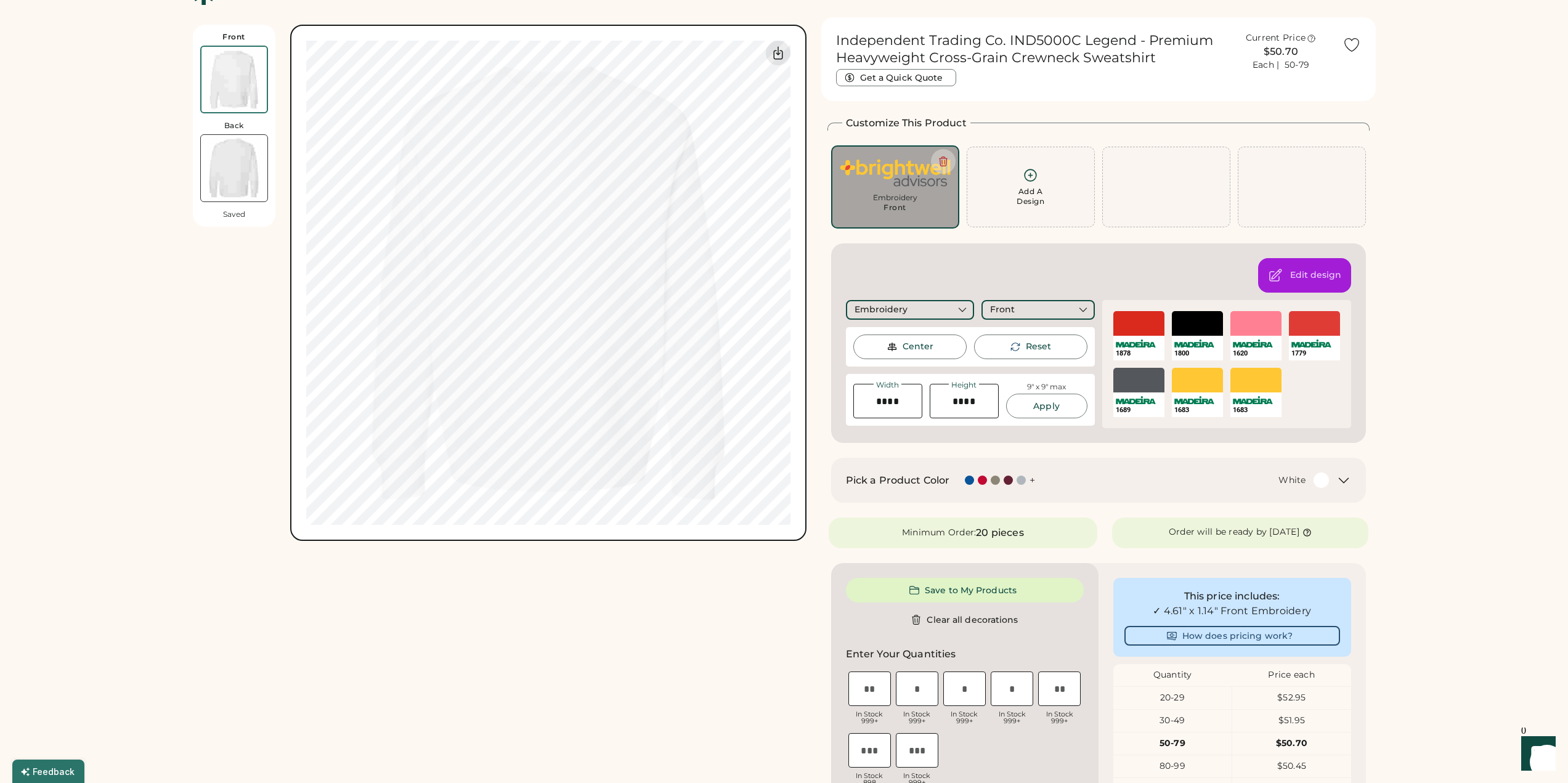
scroll to position [0, 0]
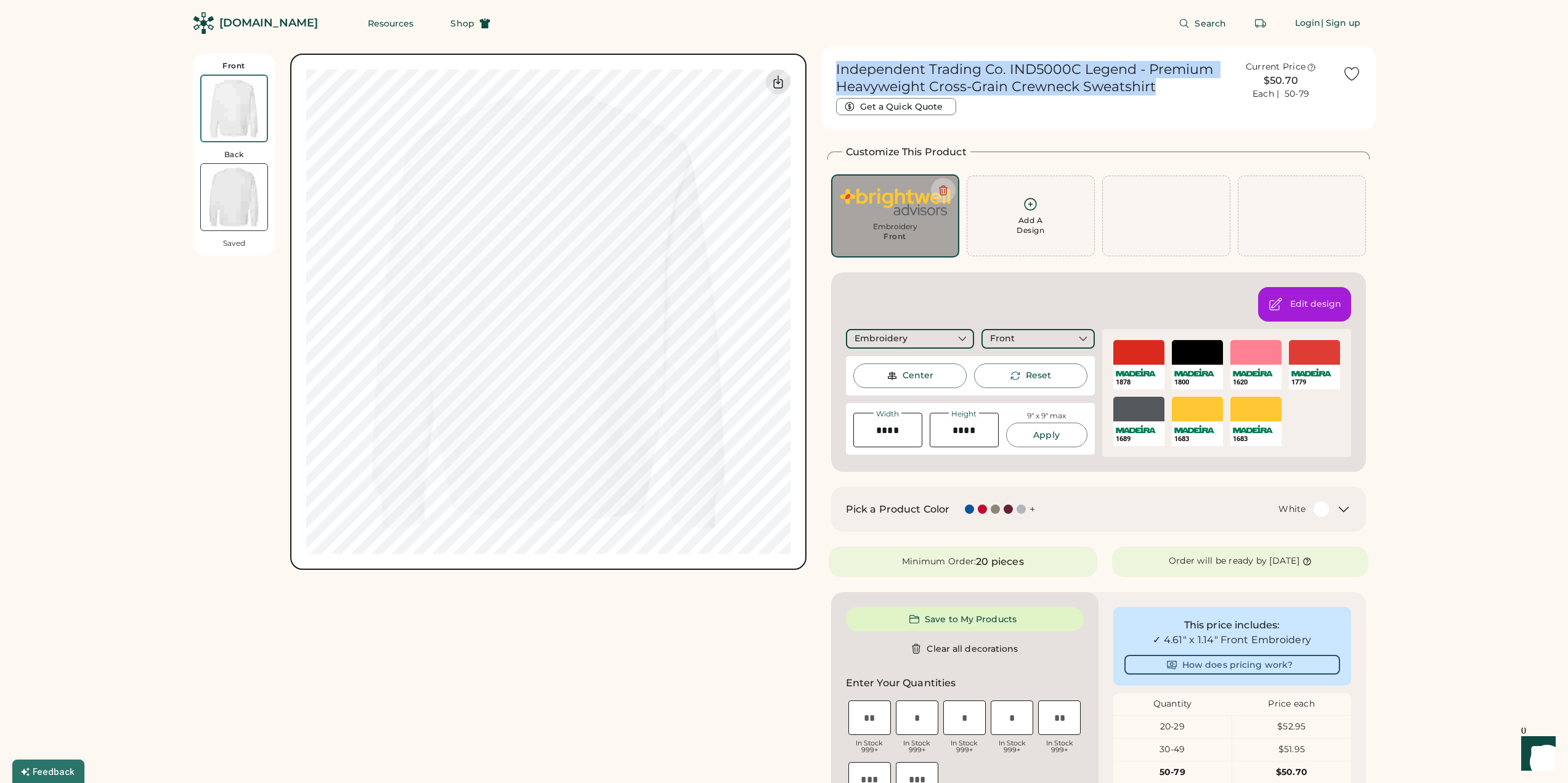
drag, startPoint x: 1160, startPoint y: 88, endPoint x: 833, endPoint y: 72, distance: 327.4
click at [833, 72] on div "Independent Trading Co. IND5000C Legend - Premium Heavyweight Cross-Grain Crewn…" at bounding box center [1099, 84] width 540 height 76
